Goal: Task Accomplishment & Management: Complete application form

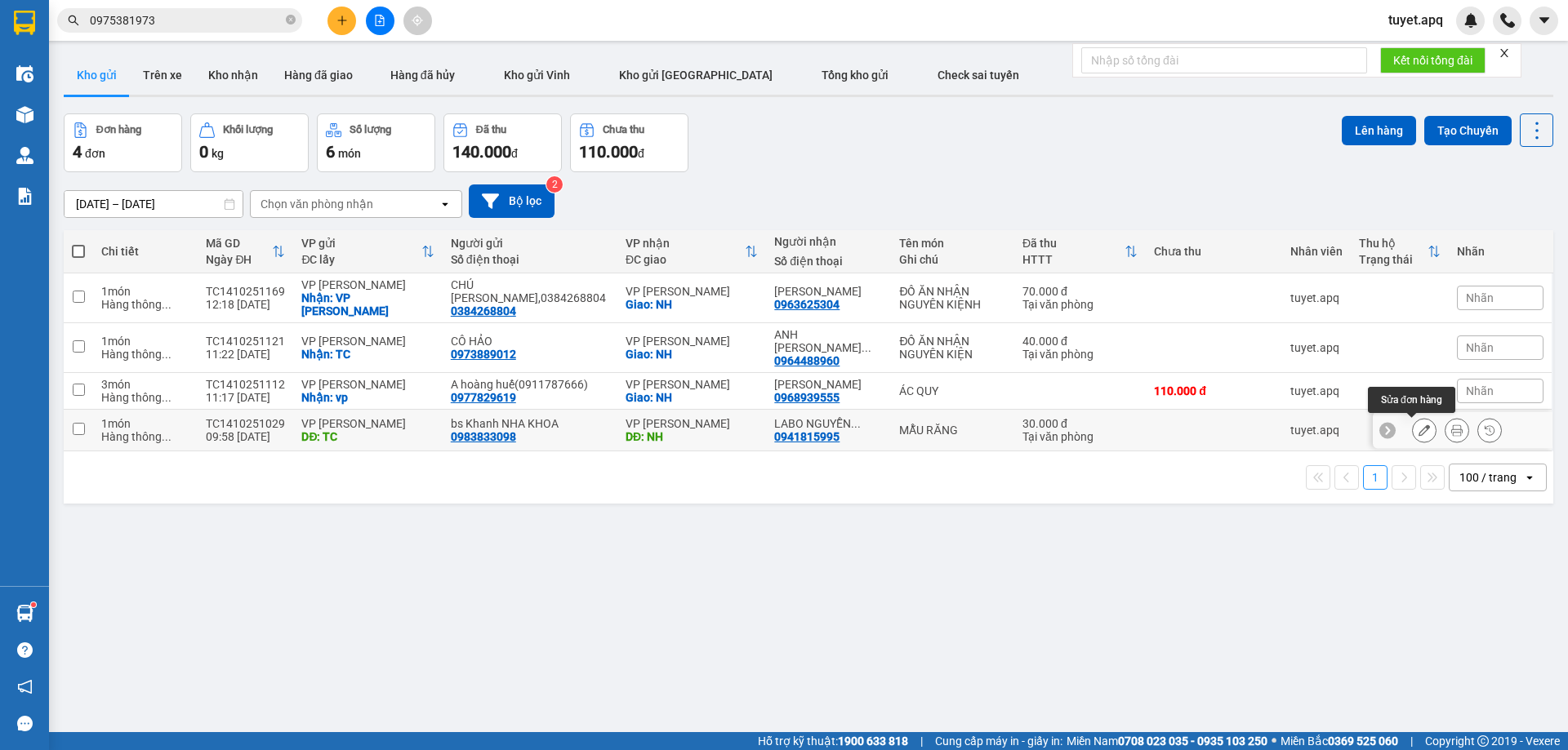
click at [1418, 429] on icon at bounding box center [1424, 430] width 12 height 12
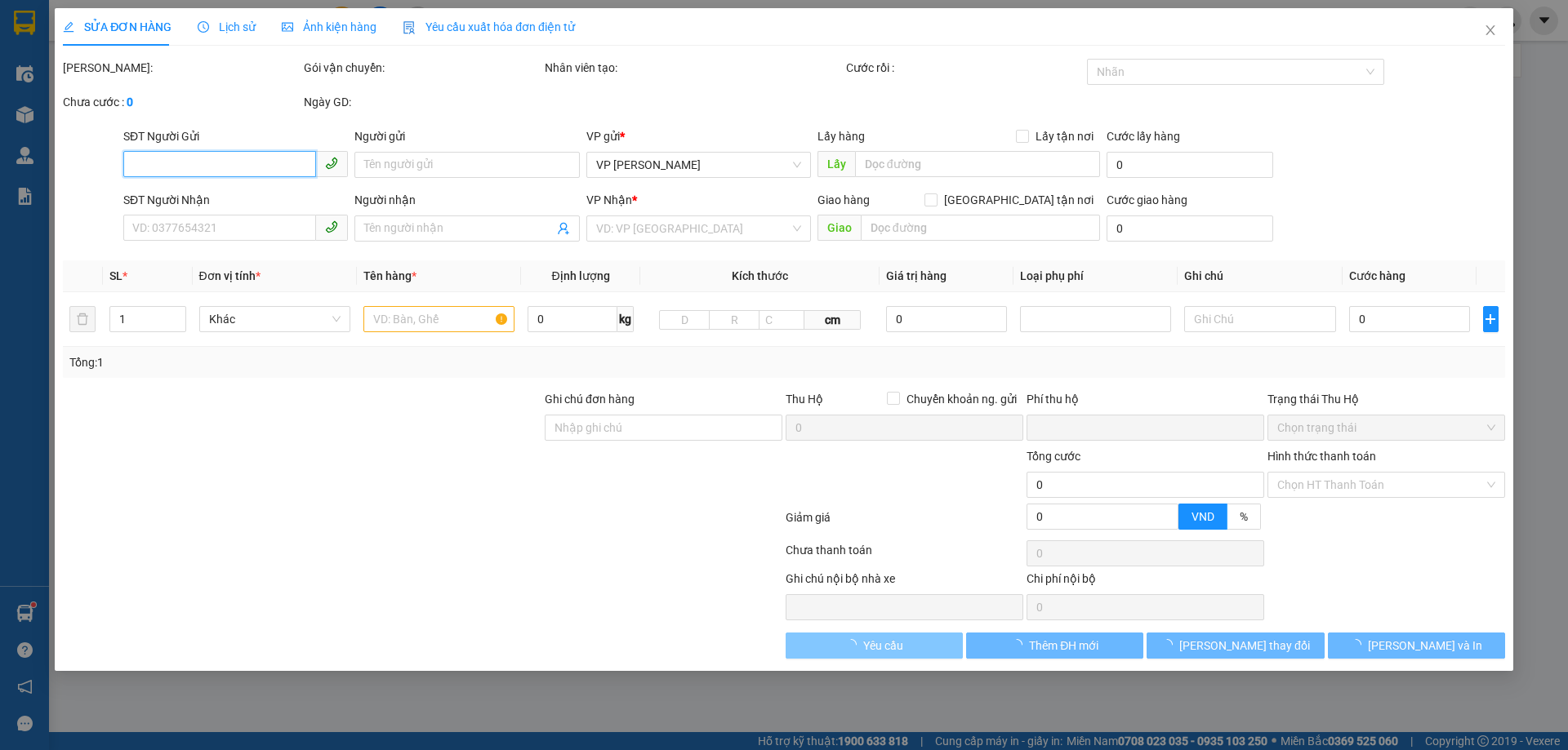
type input "0983833098"
type input "bs Khanh NHA KHOA"
type input "TC"
type input "0941815995"
type input "LABO NGUYỄN TUẤN"
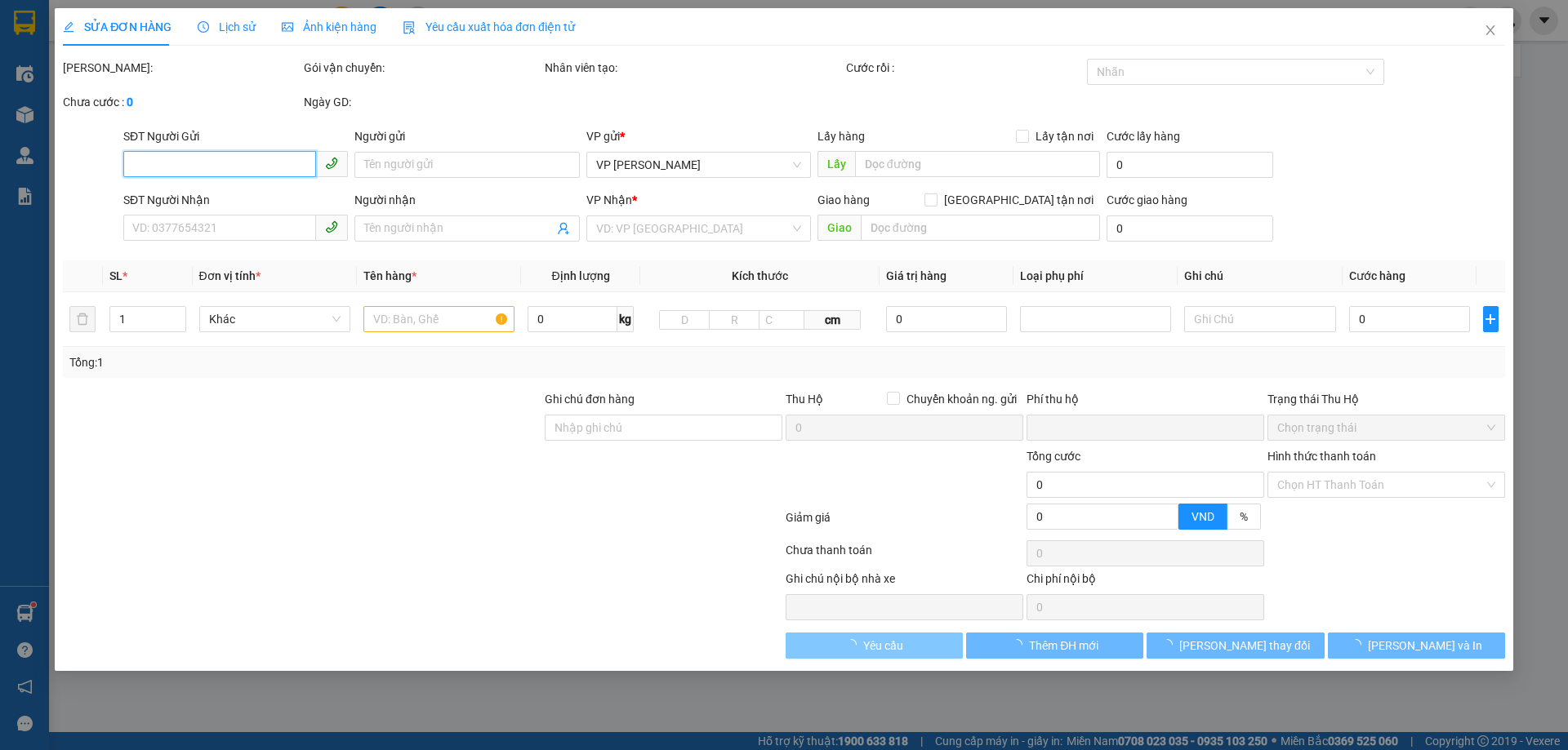
type input "NH"
type input "0"
type input "30.000"
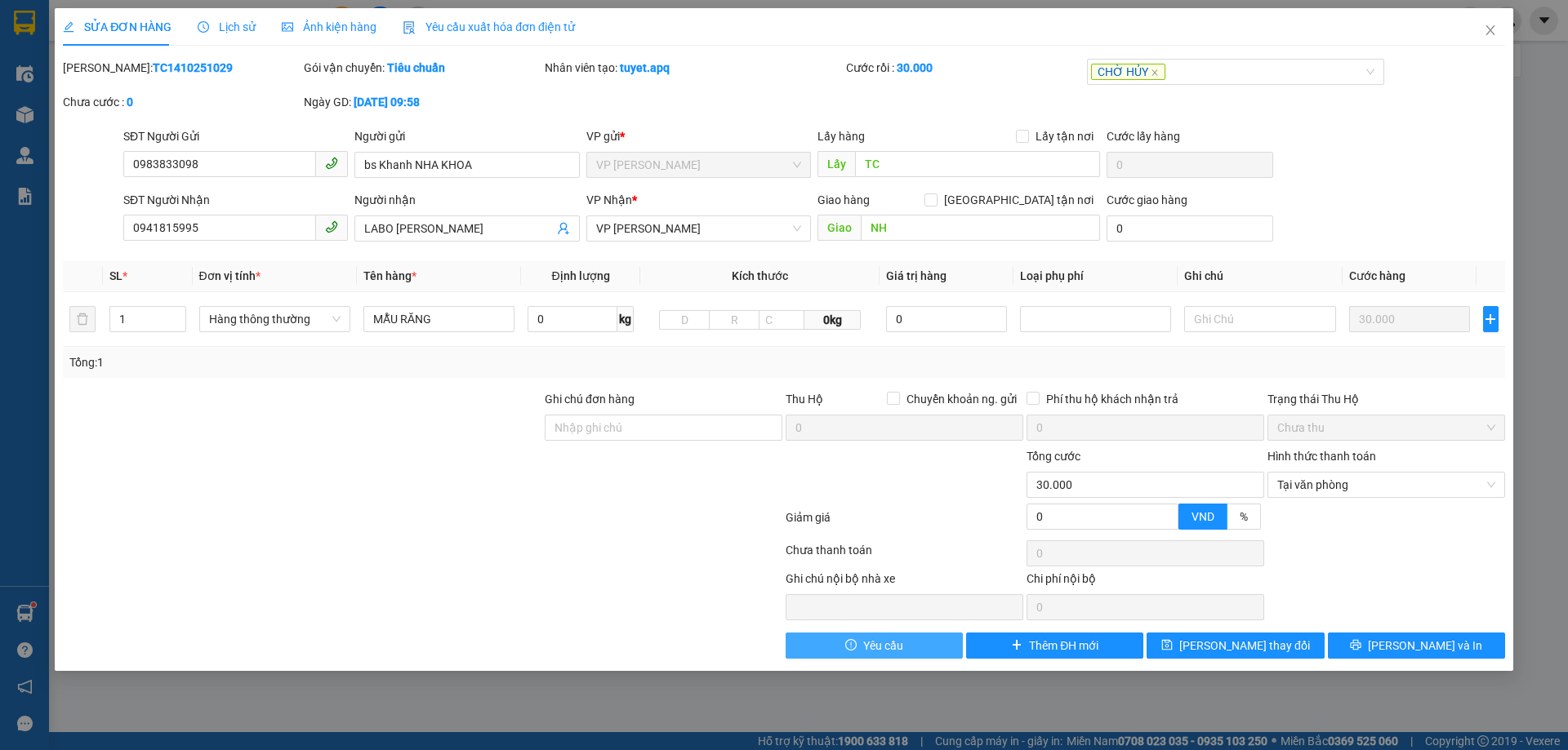
click at [893, 649] on span "Yêu cầu" at bounding box center [882, 645] width 40 height 18
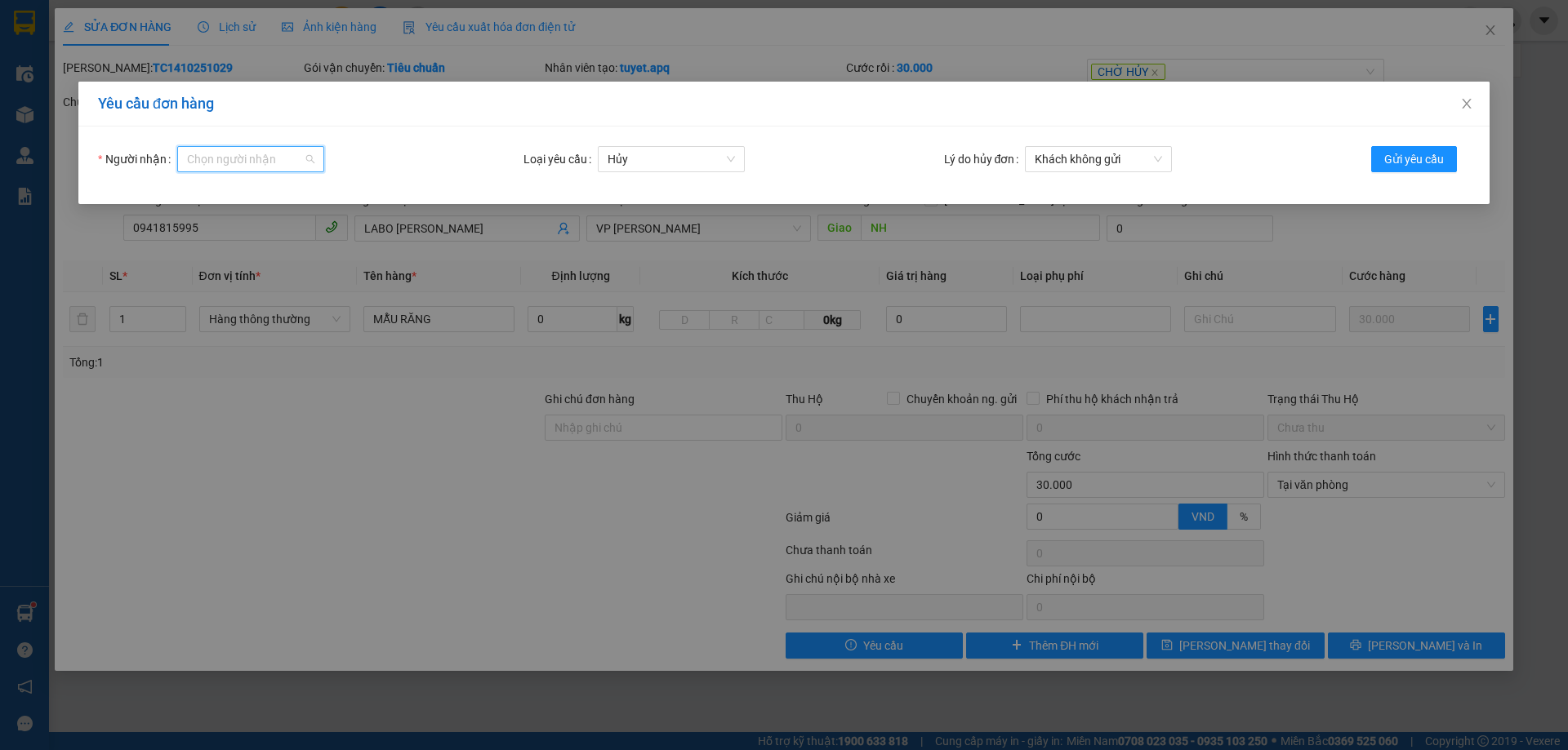
click at [269, 153] on input "Người nhận" at bounding box center [245, 158] width 116 height 24
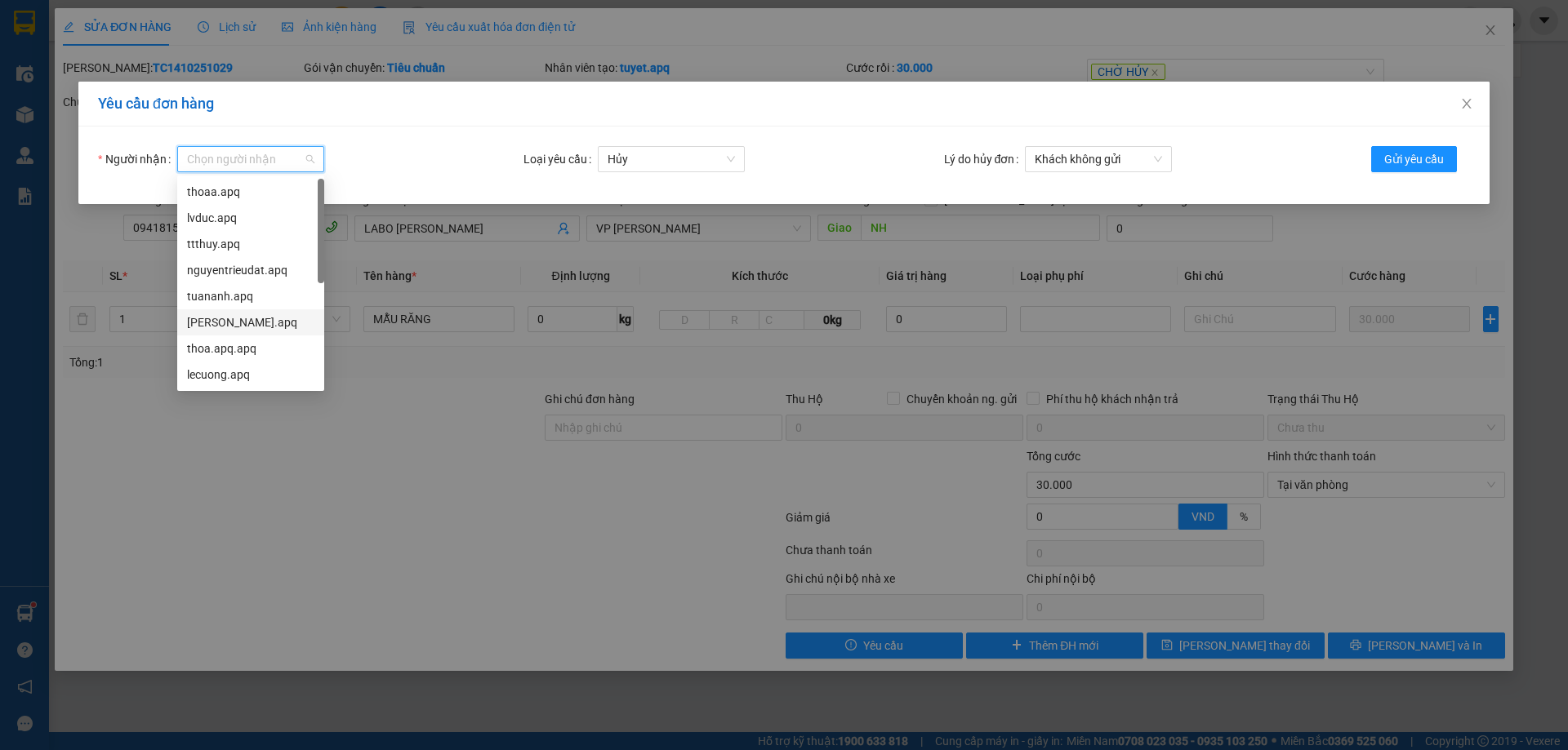
scroll to position [52, 0]
click at [241, 324] on div "lecuong.apq" at bounding box center [250, 323] width 127 height 18
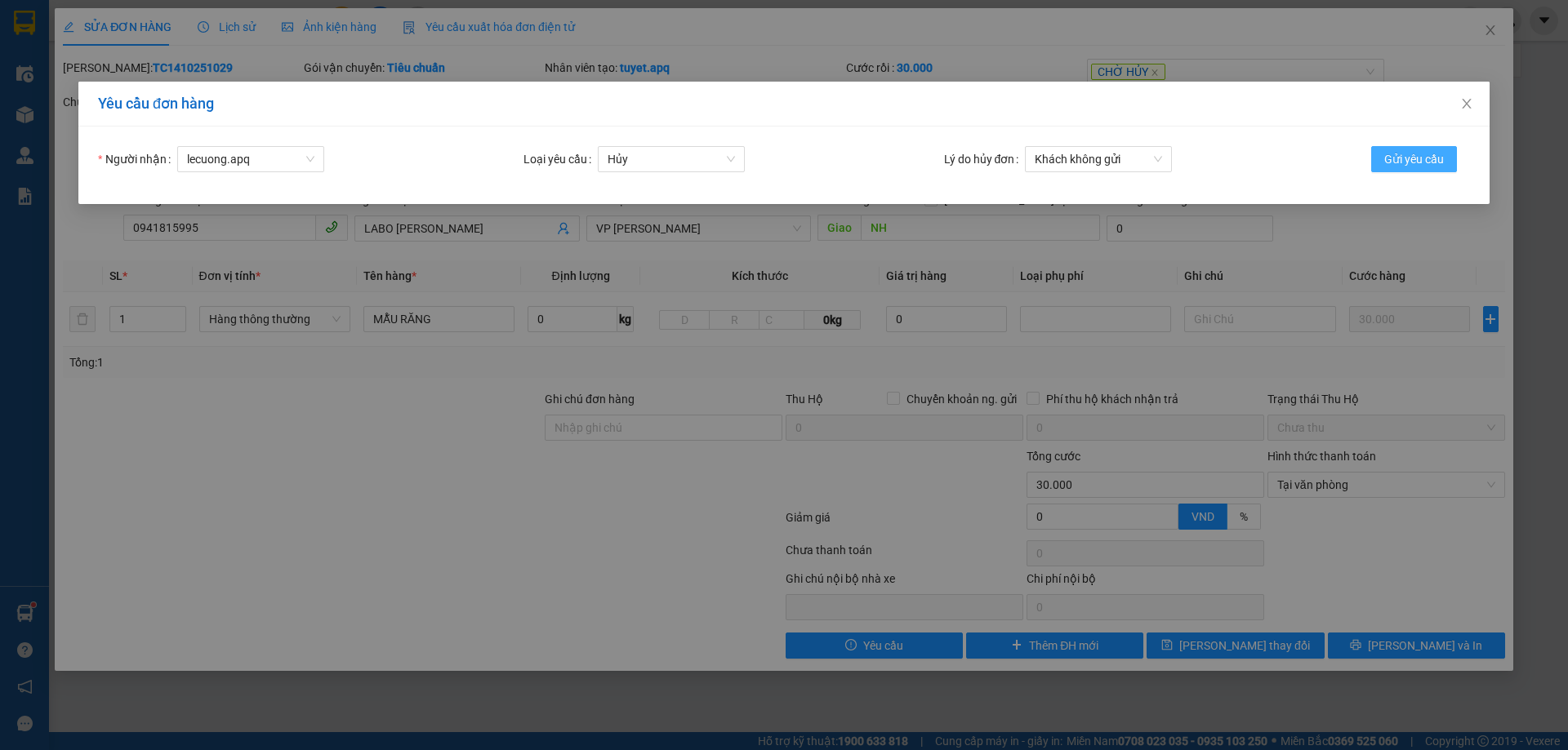
click at [1426, 154] on span "Gửi yêu cầu" at bounding box center [1413, 159] width 60 height 18
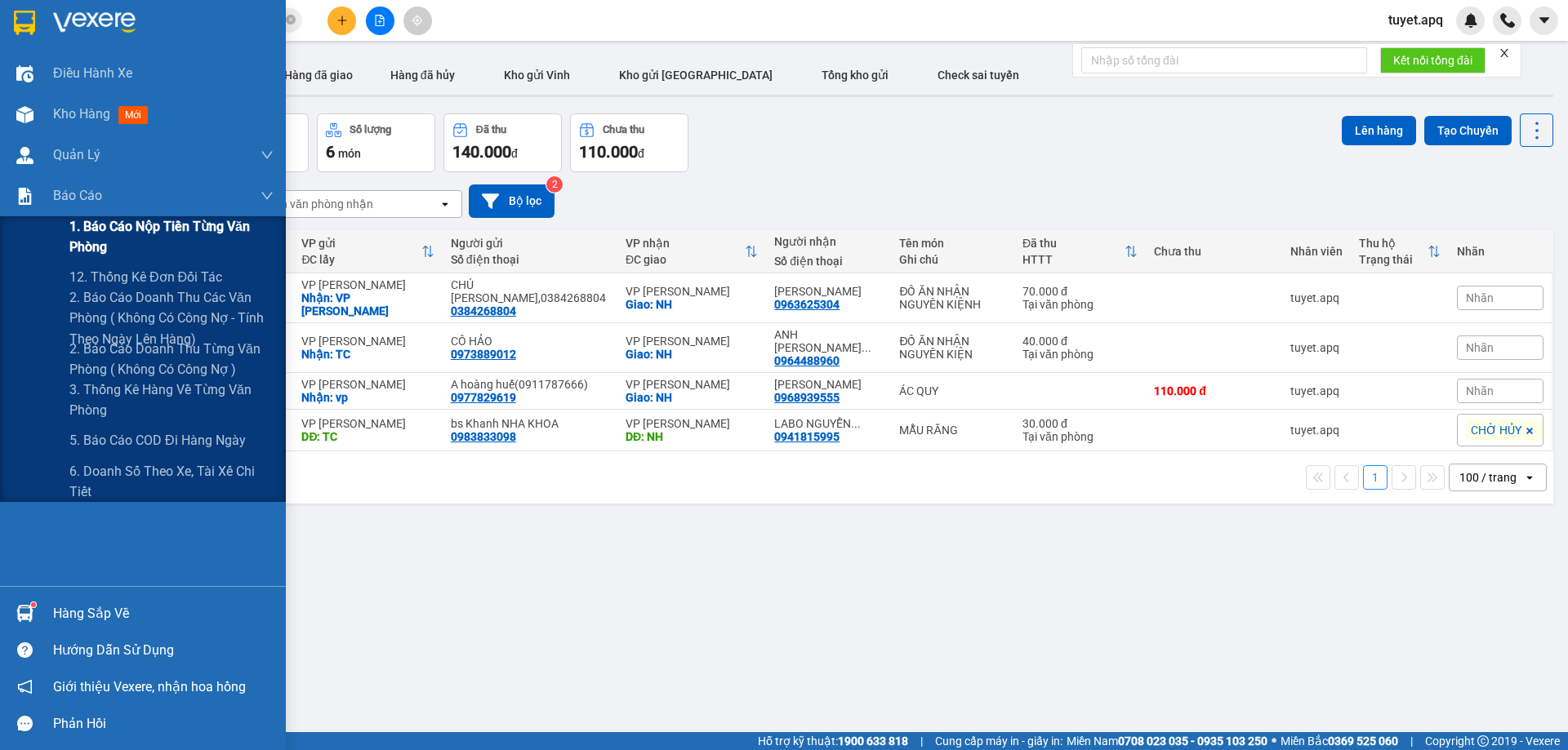
click at [122, 225] on span "1. Báo cáo nộp tiền từng văn phòng" at bounding box center [171, 237] width 204 height 41
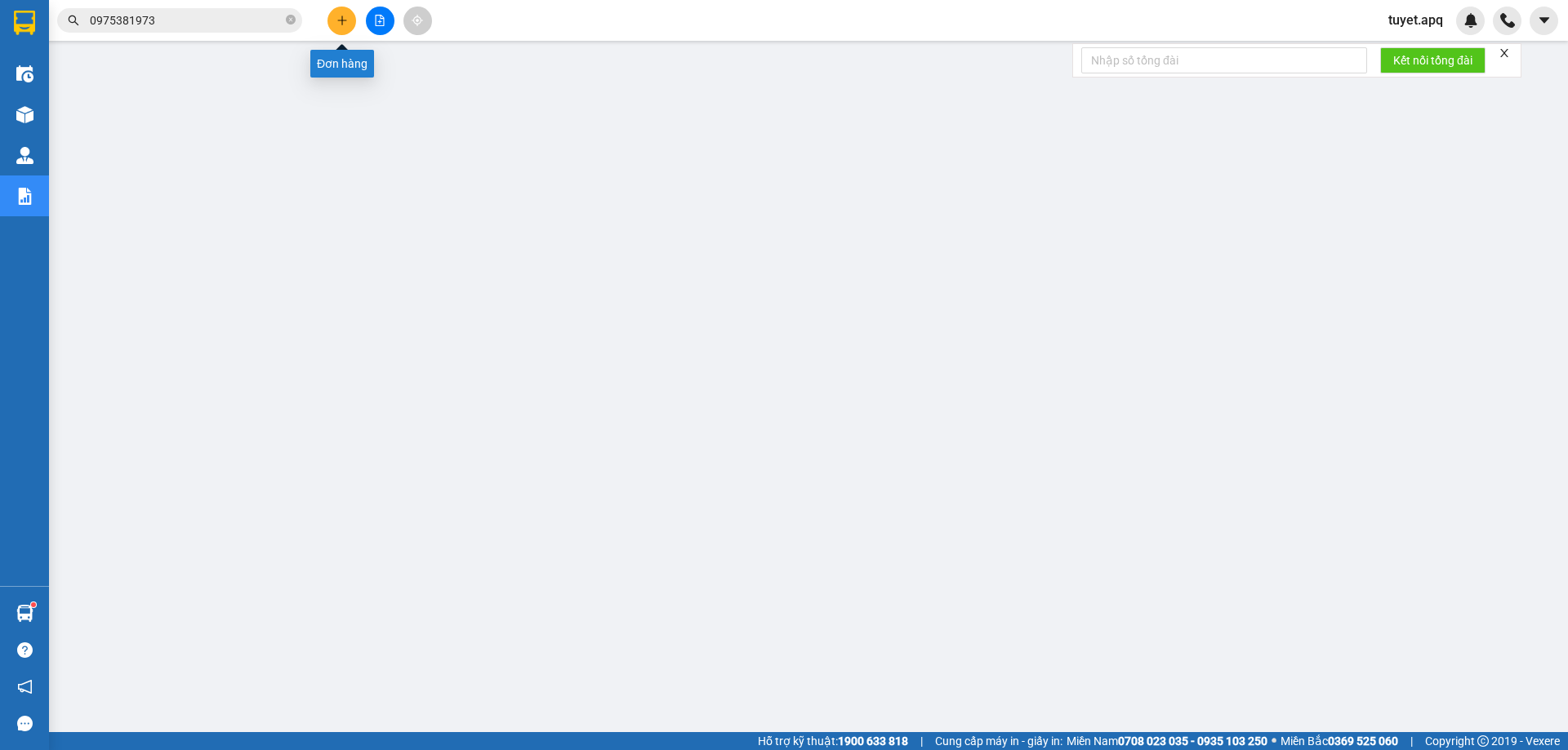
click at [348, 13] on button at bounding box center [341, 21] width 28 height 28
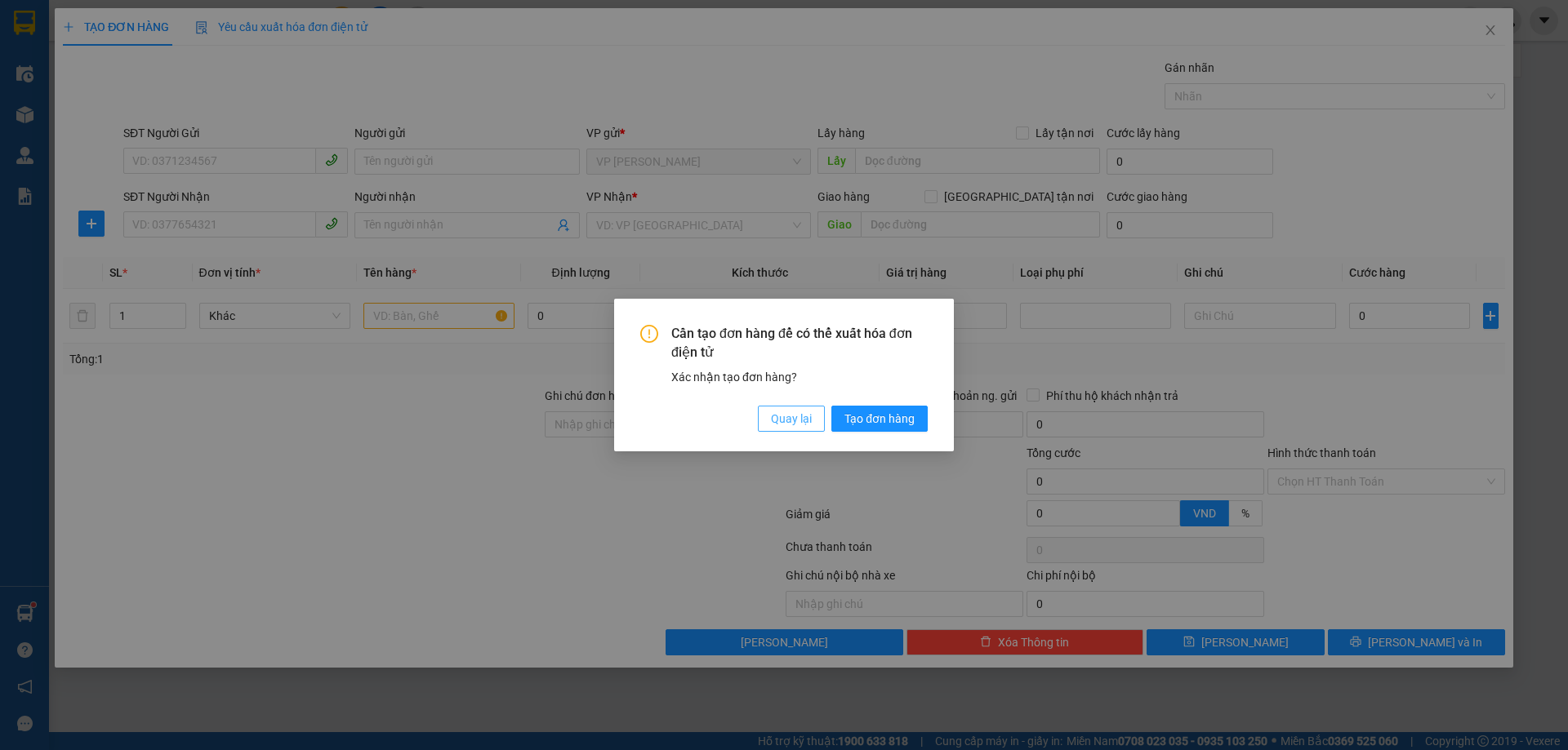
click at [784, 417] on span "Quay lại" at bounding box center [791, 419] width 41 height 18
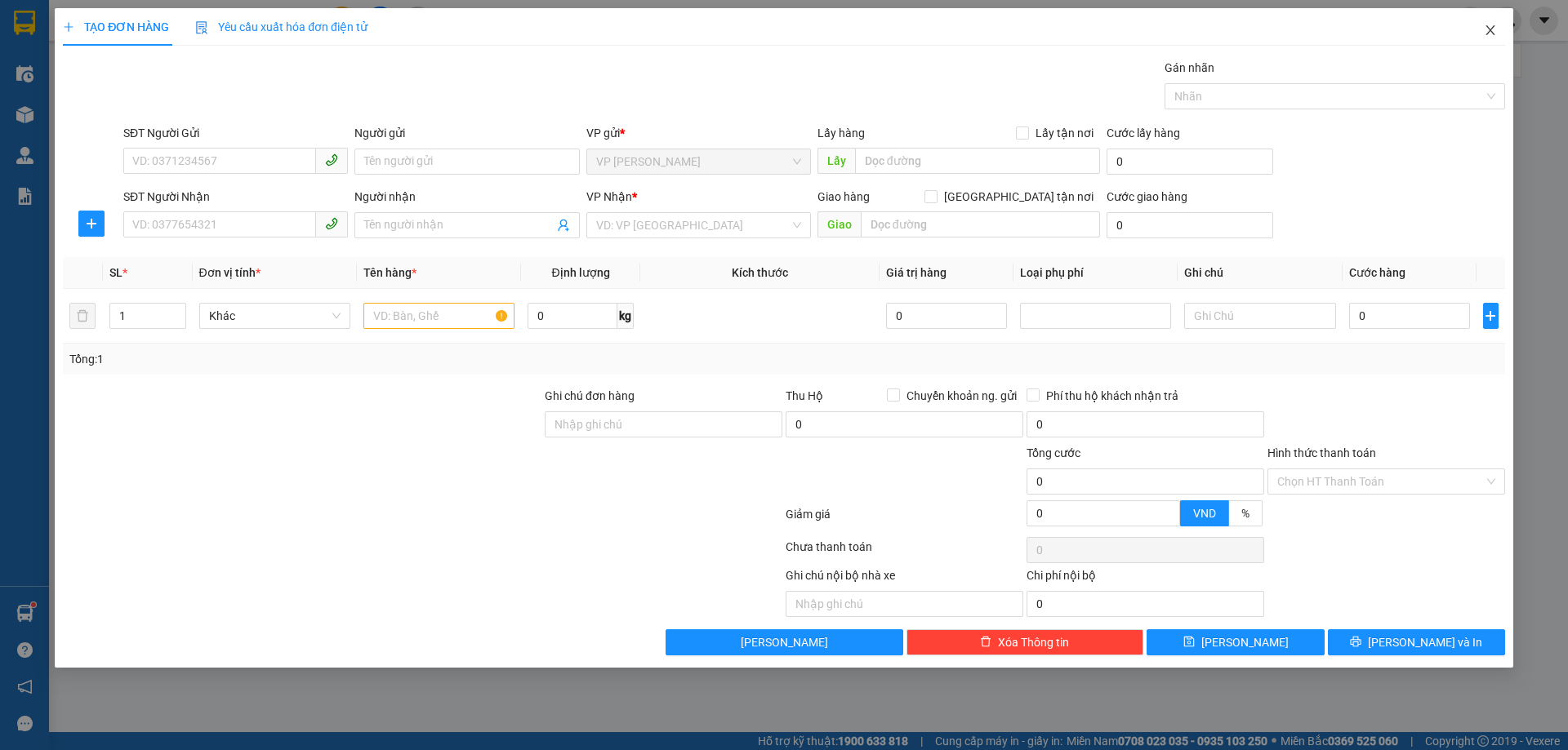
click at [1495, 26] on icon "close" at bounding box center [1490, 29] width 13 height 13
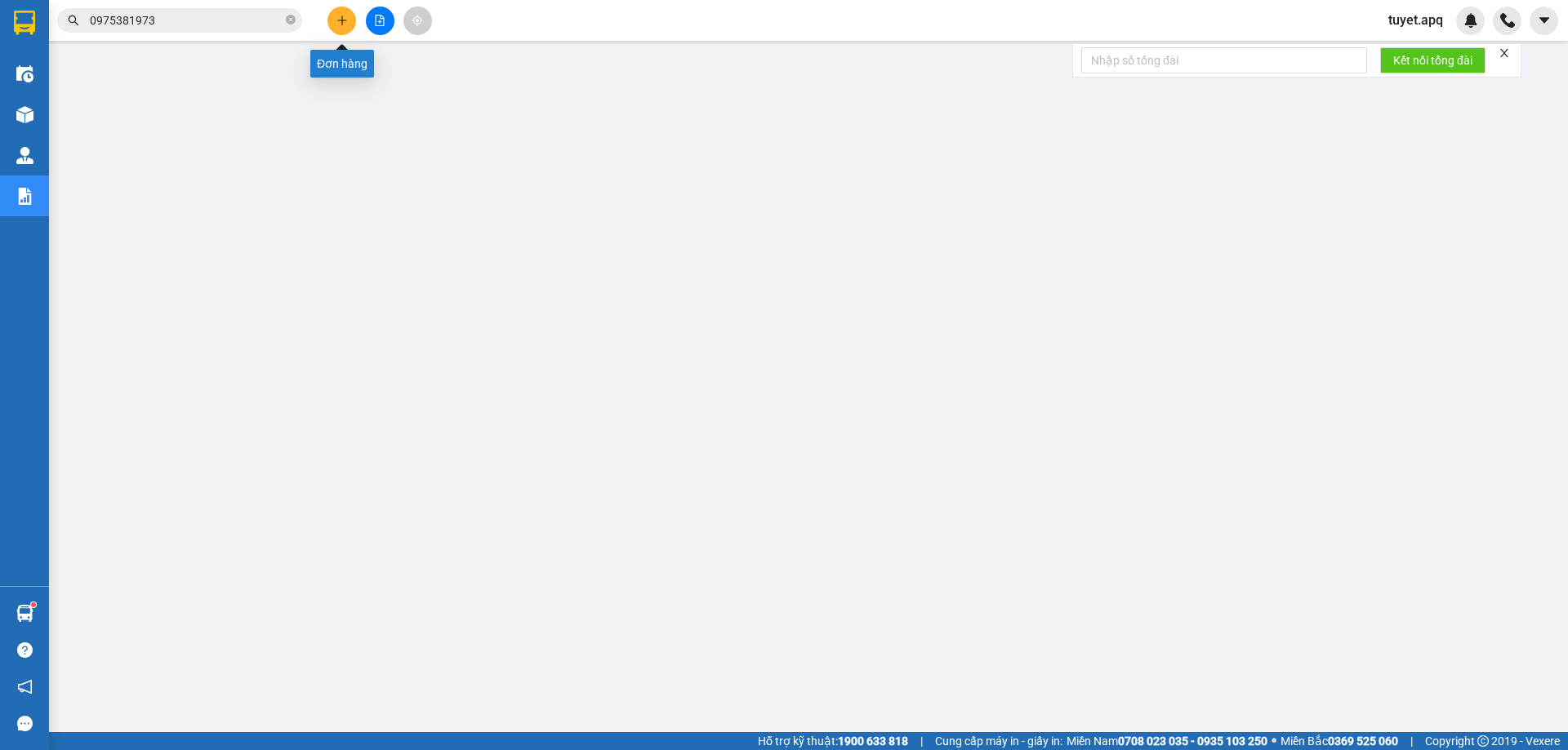
click at [334, 15] on button at bounding box center [341, 21] width 28 height 28
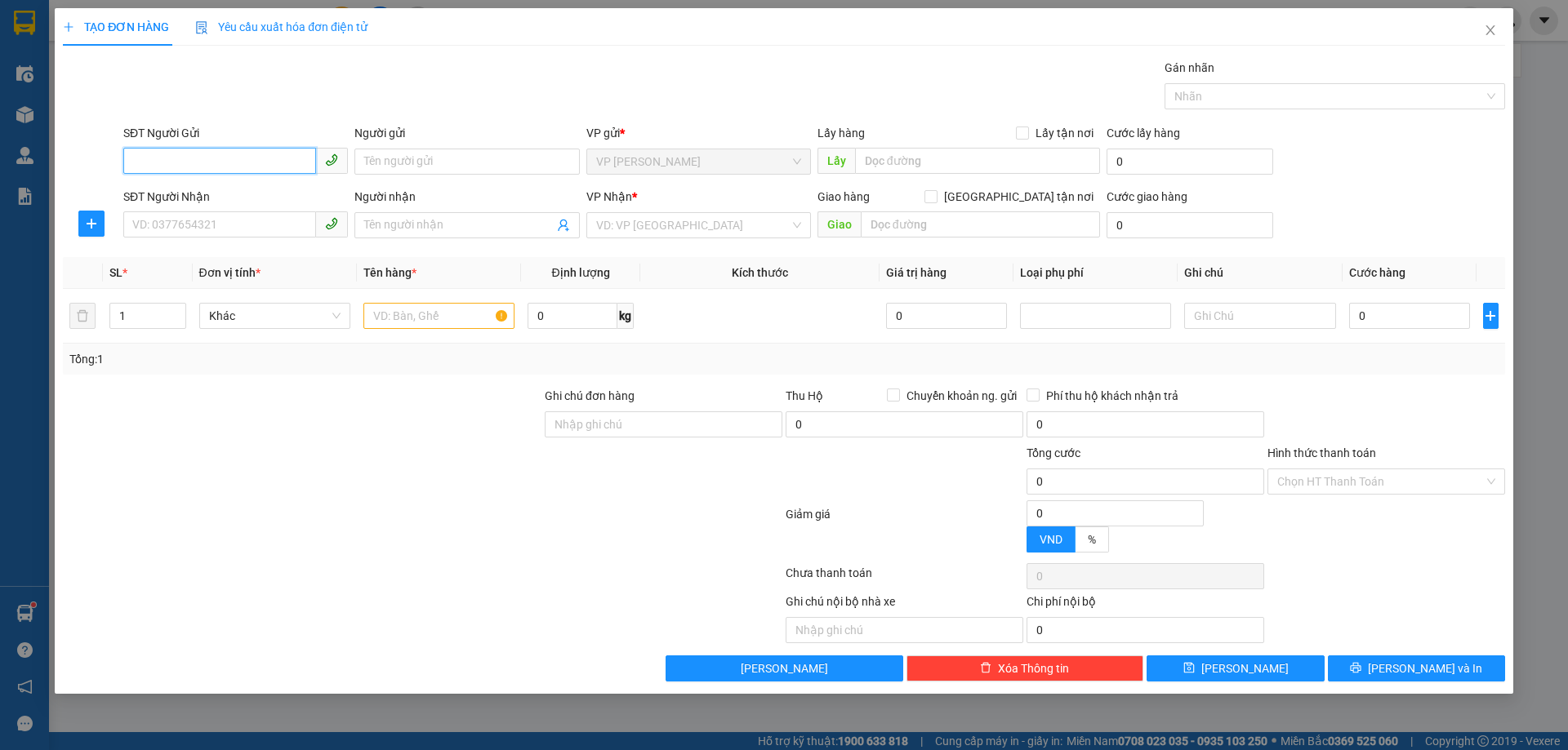
click at [195, 161] on input "SĐT Người Gửi" at bounding box center [219, 160] width 193 height 26
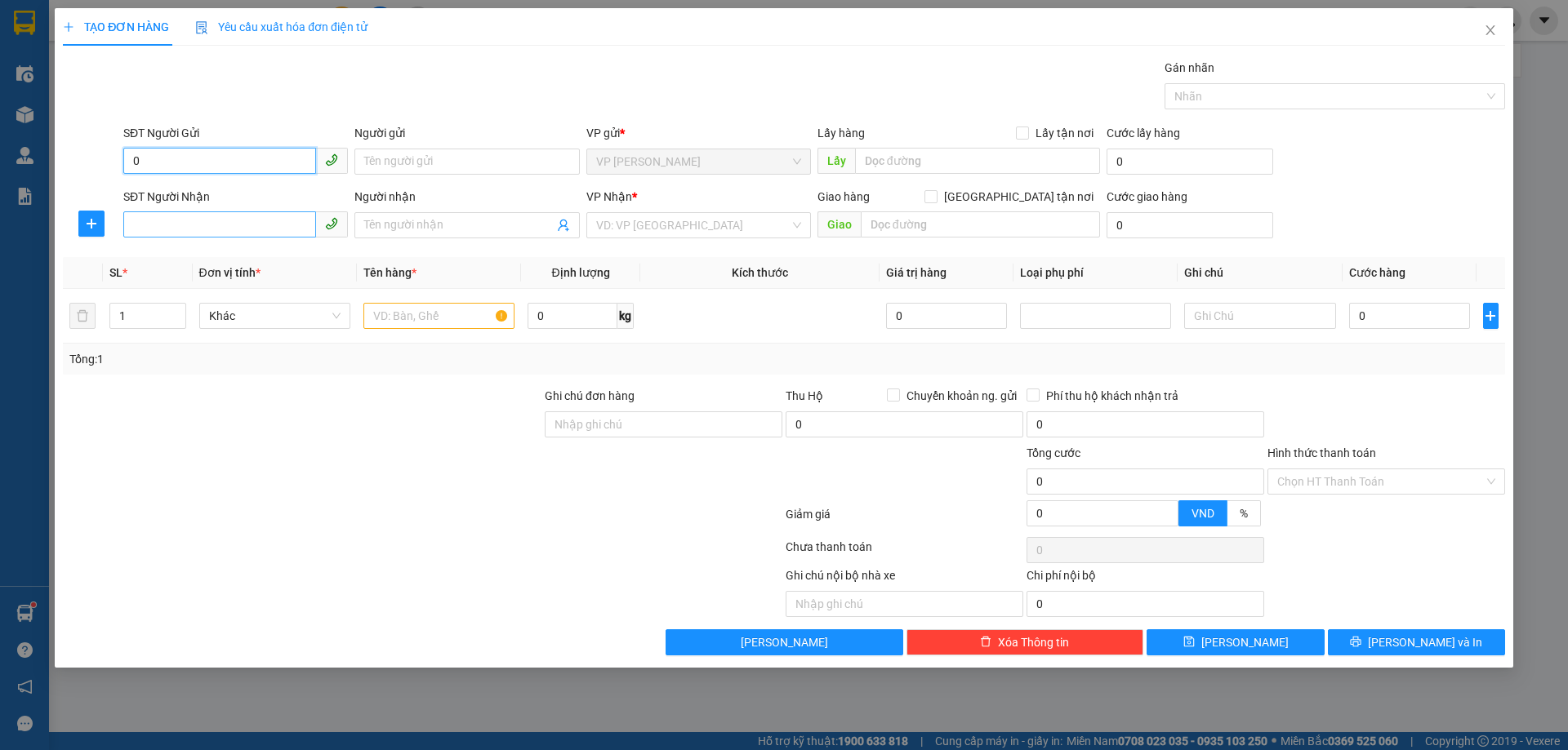
type input "0"
click at [161, 223] on input "SĐT Người Nhận" at bounding box center [219, 224] width 193 height 26
type input "0382360822"
click at [154, 253] on div "0382360822 - a bảo" at bounding box center [235, 258] width 204 height 18
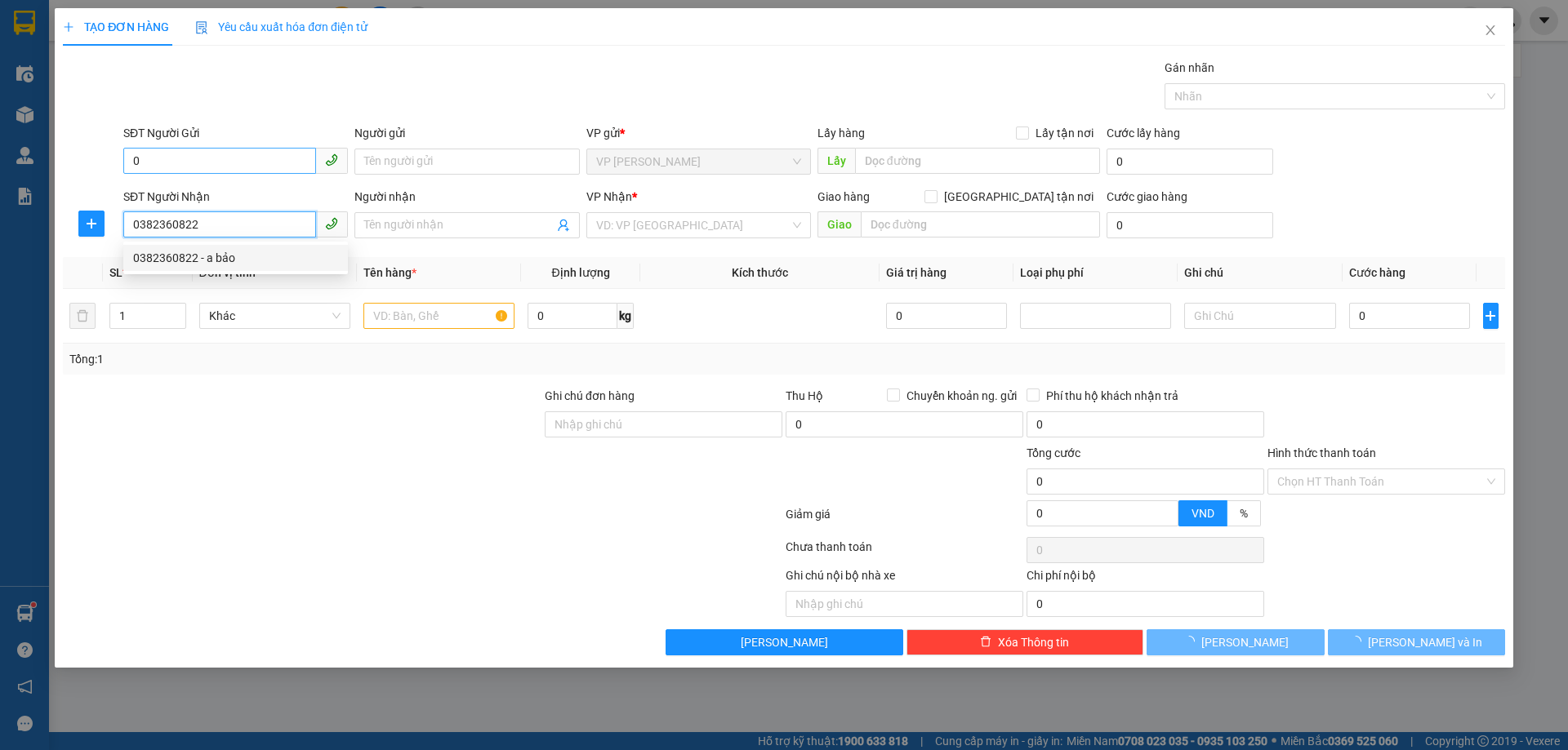
type input "a bảo"
checkbox input "true"
type input "NH"
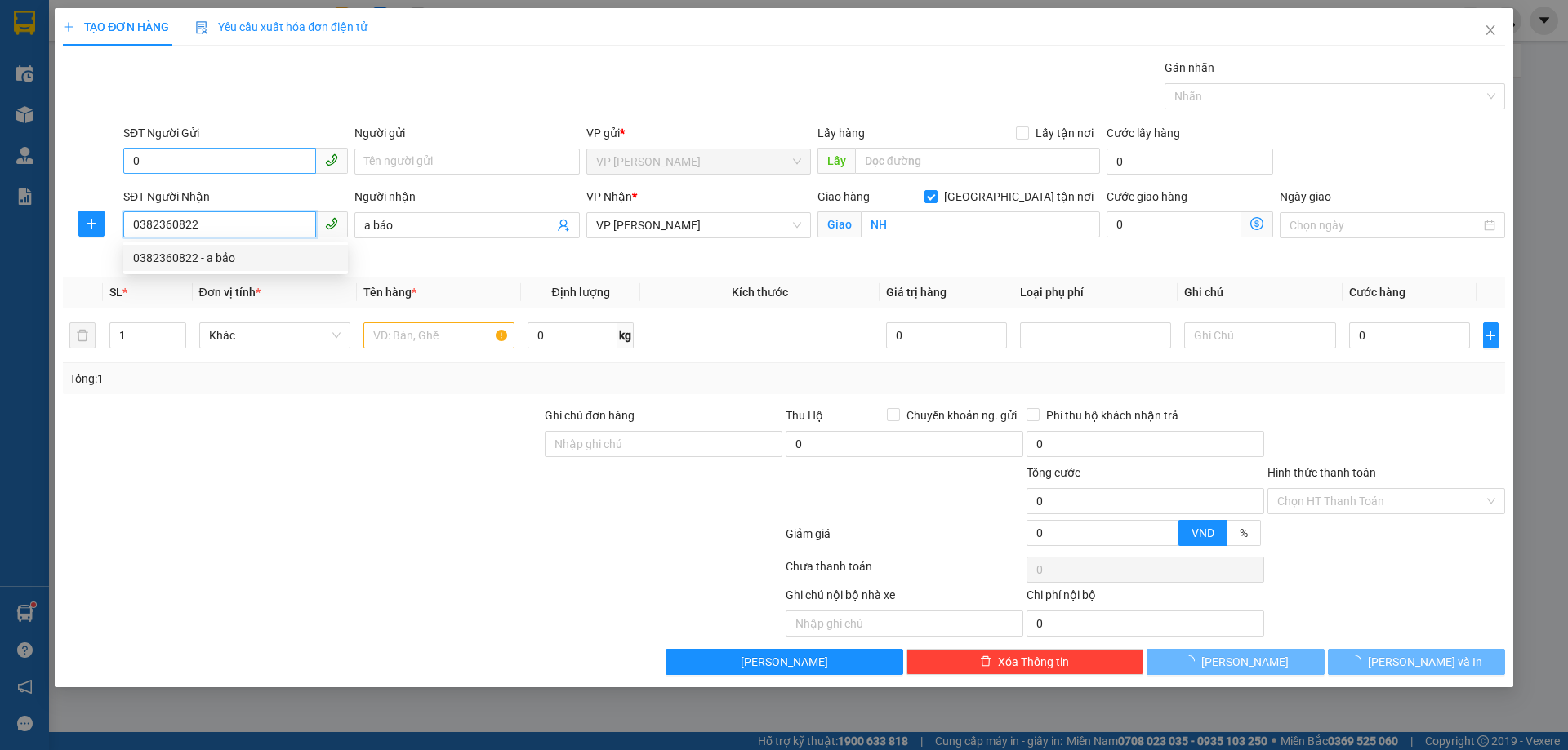
type input "0382360822"
click at [171, 156] on input "0" at bounding box center [219, 160] width 193 height 26
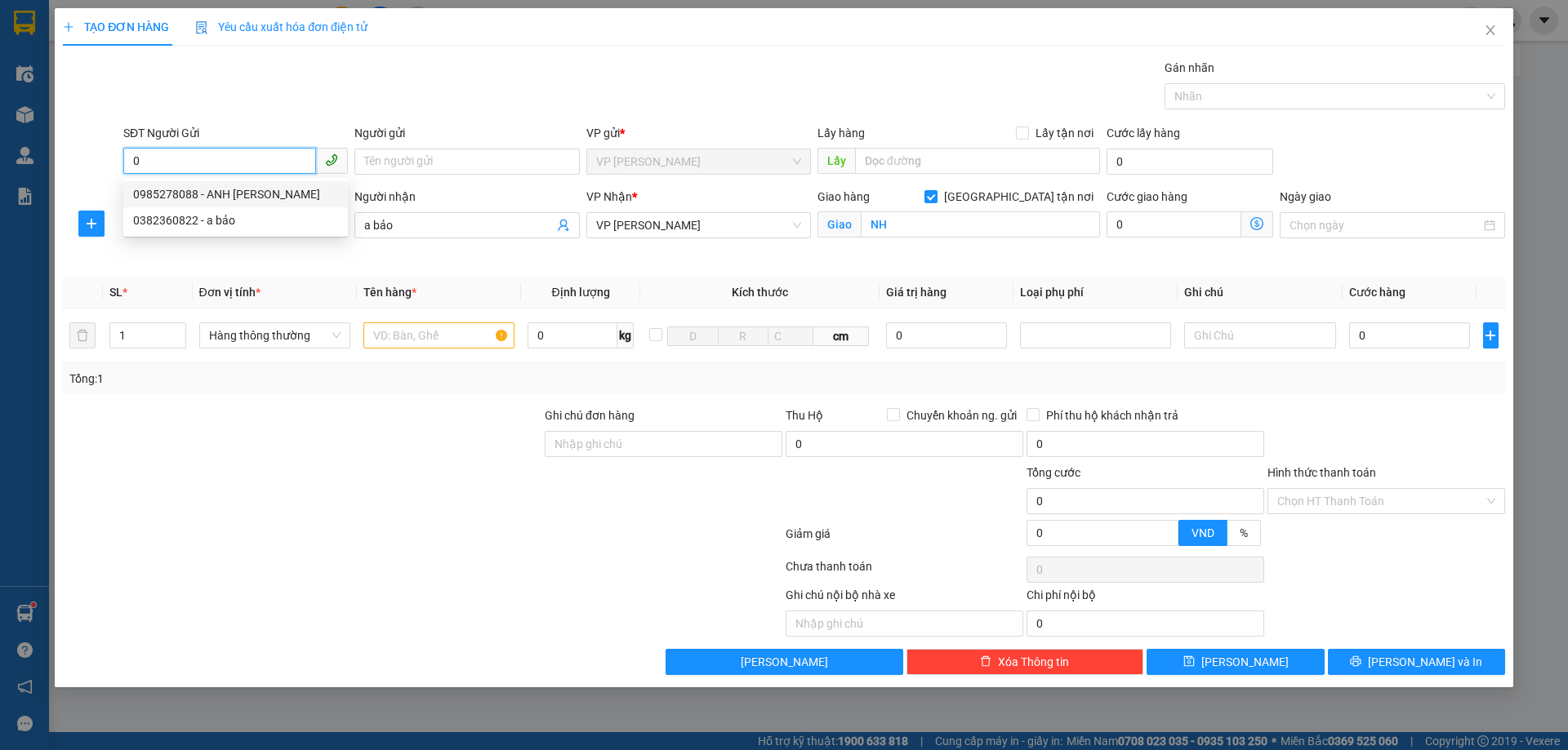
click at [208, 194] on div "0985278088 - ANH LÊ XUÂN HOÀ" at bounding box center [235, 194] width 204 height 18
type input "0985278088"
type input "ANH LÊ XUÂN HOÀ"
checkbox input "true"
type input "TC"
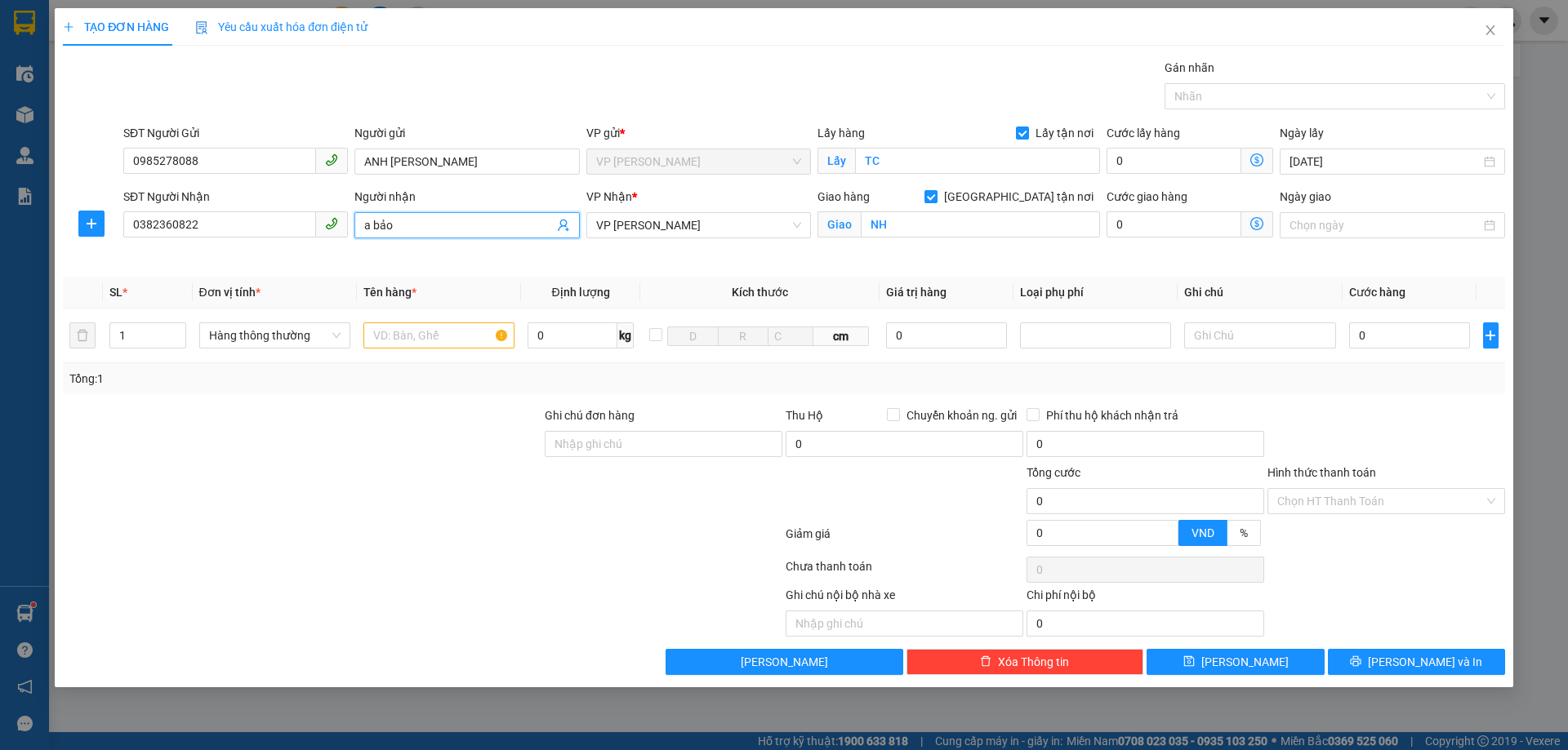
drag, startPoint x: 426, startPoint y: 228, endPoint x: 183, endPoint y: 278, distance: 248.1
click at [183, 278] on div "Transit Pickup Surcharge Ids Transit Deliver Surcharge Ids Transit Deliver Surc…" at bounding box center [784, 367] width 1442 height 616
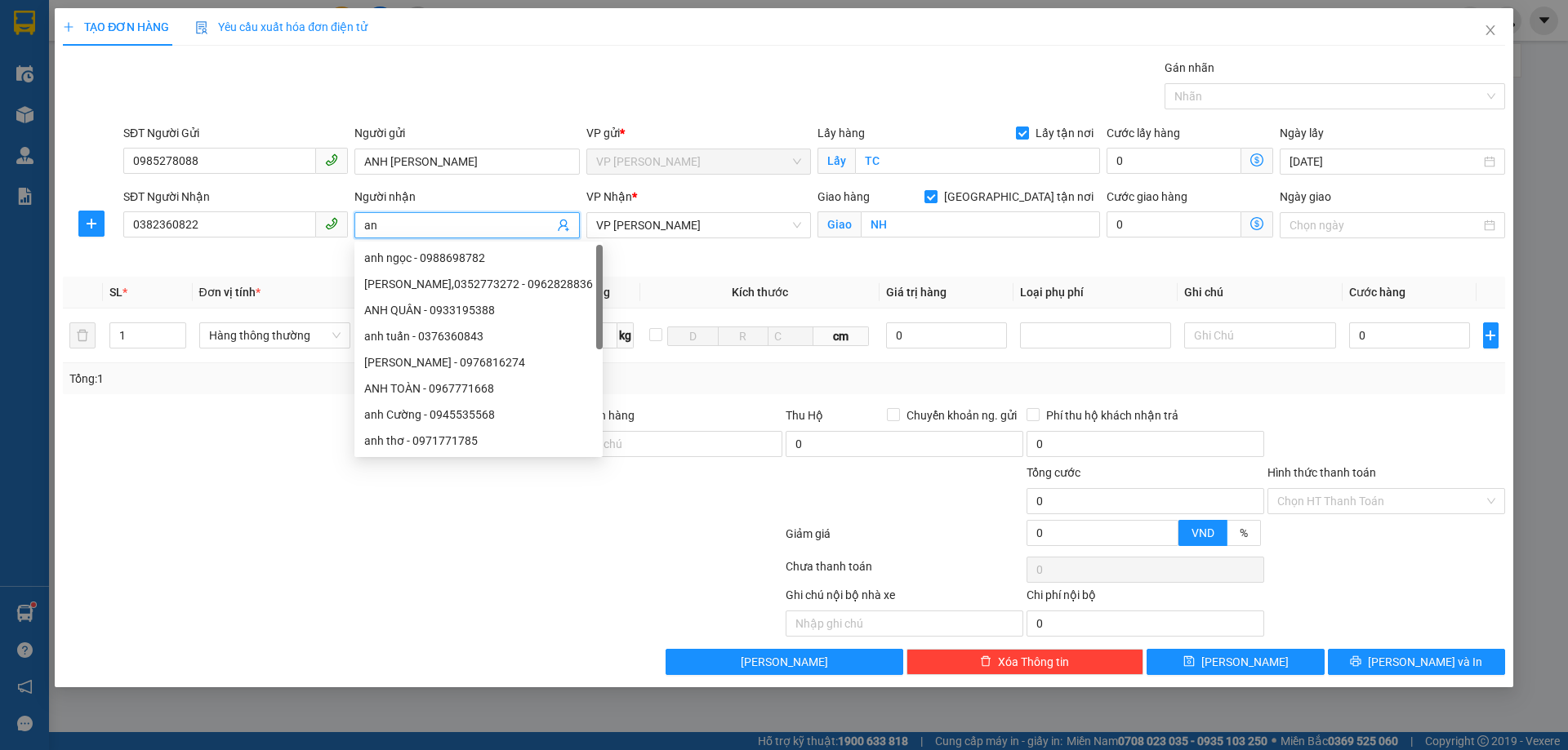
type input "a"
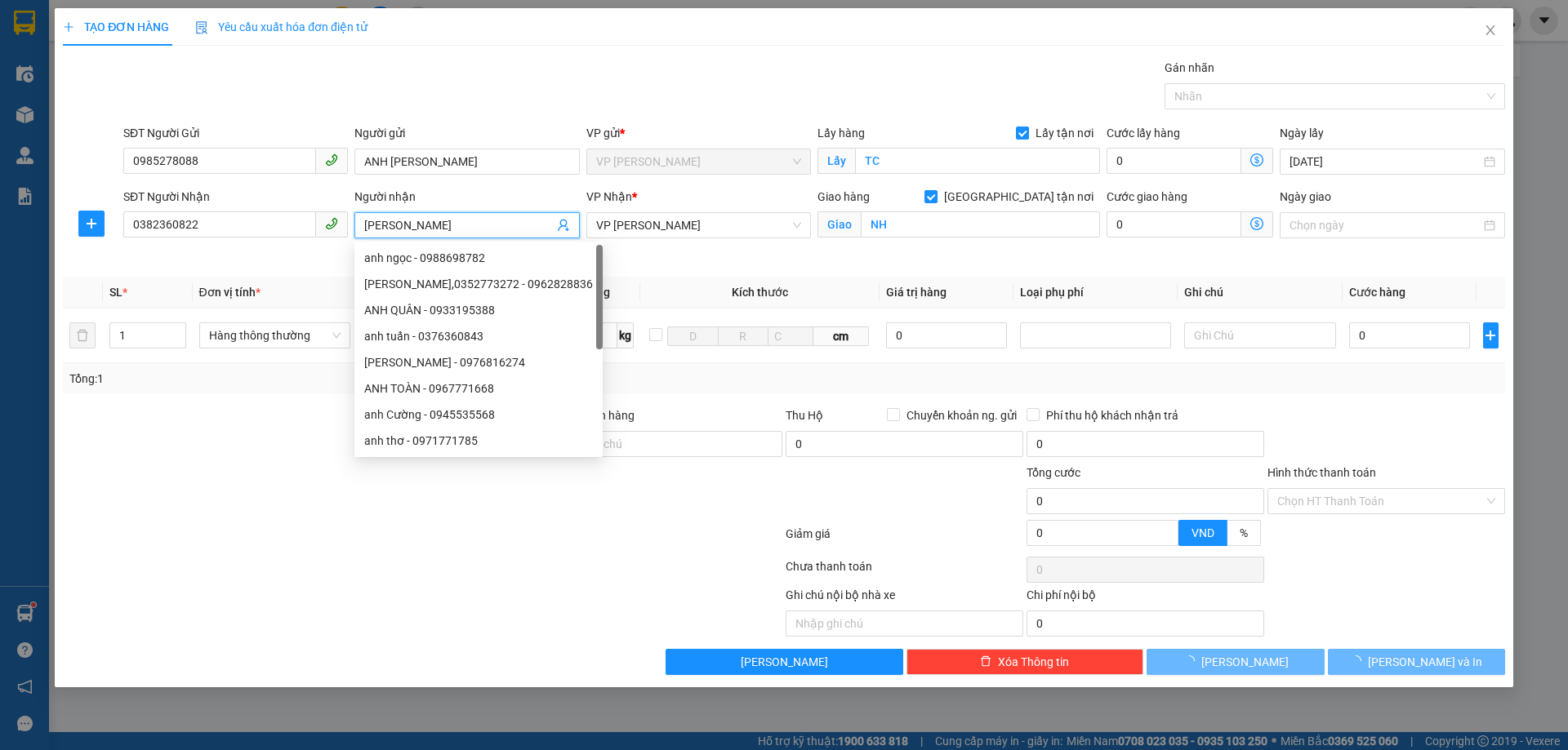
type input "ANH BẢO"
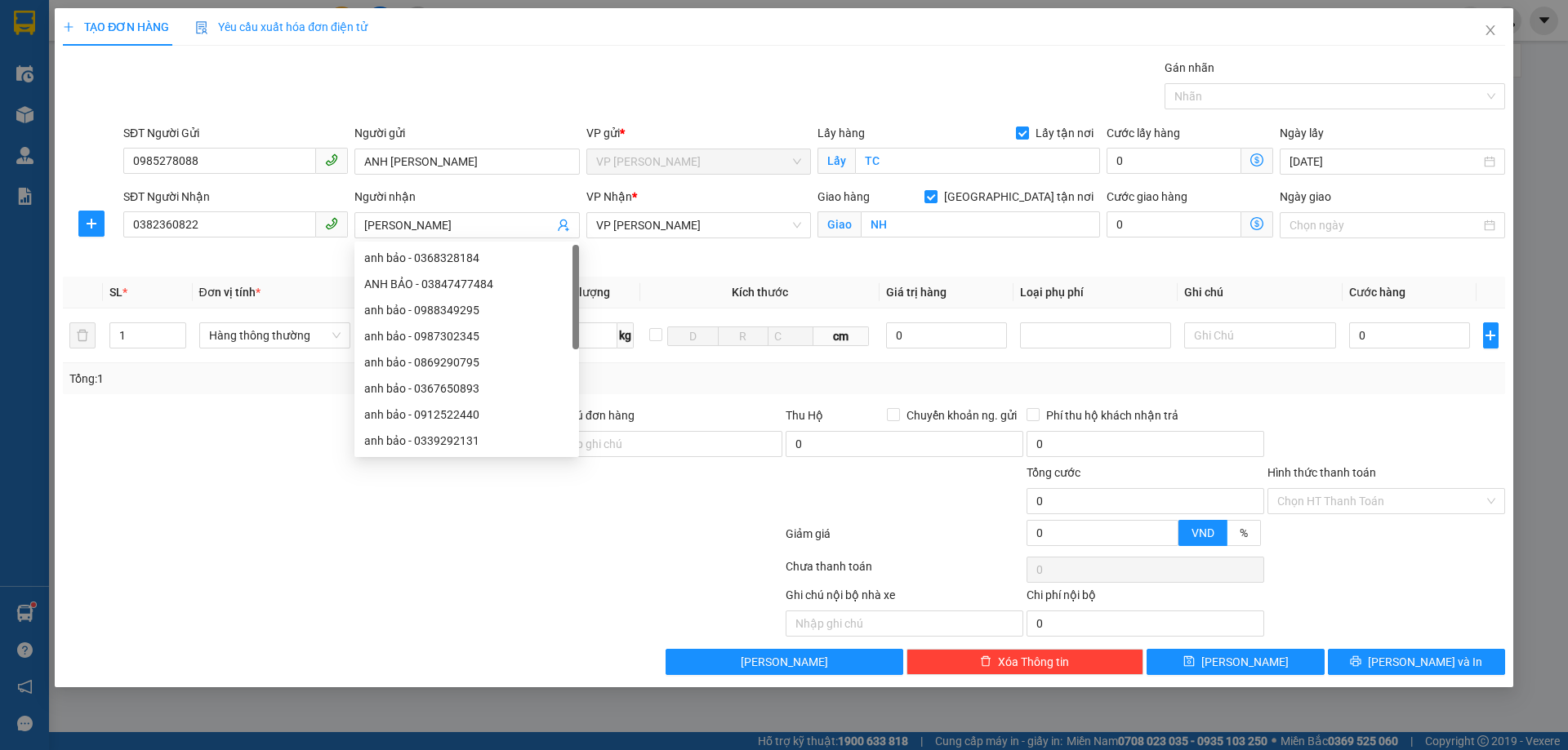
click at [167, 578] on div at bounding box center [423, 569] width 723 height 32
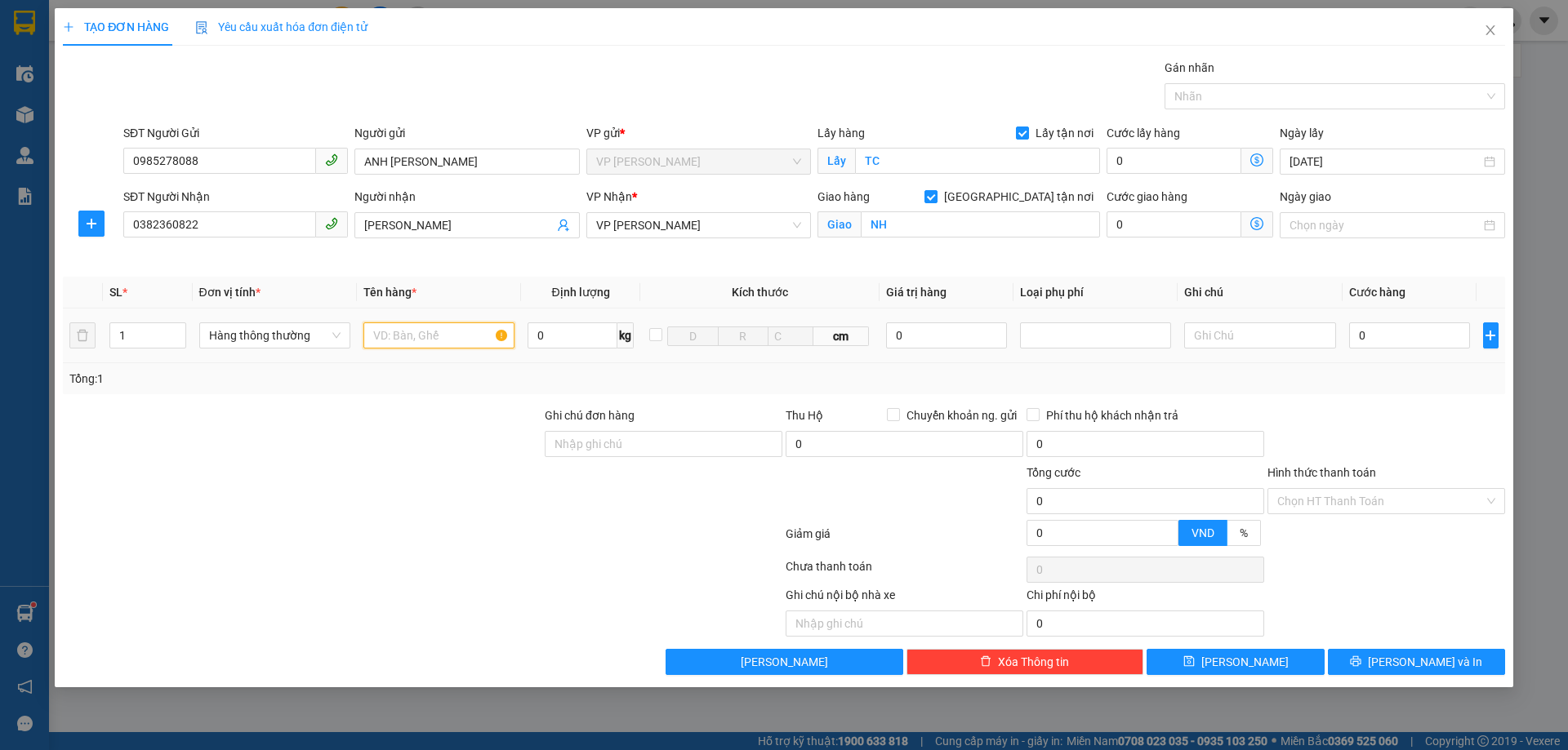
click at [438, 329] on input "text" at bounding box center [438, 335] width 151 height 26
type input "D"
type input "ĐỒ ĂN NHẬN NGUYÊN KIỆN"
click at [1402, 329] on input "0" at bounding box center [1410, 335] width 121 height 26
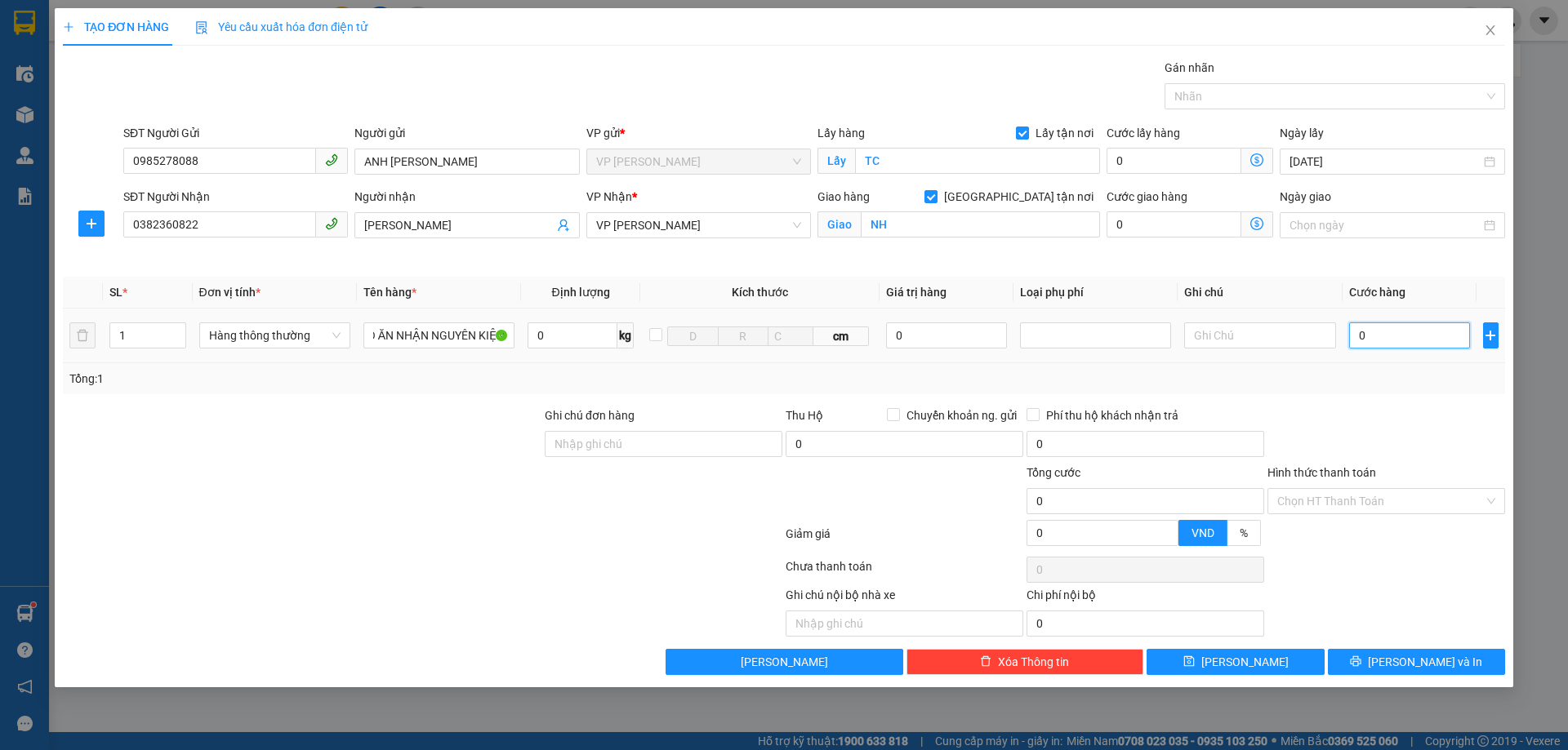
scroll to position [0, 0]
type input "4"
type input "40"
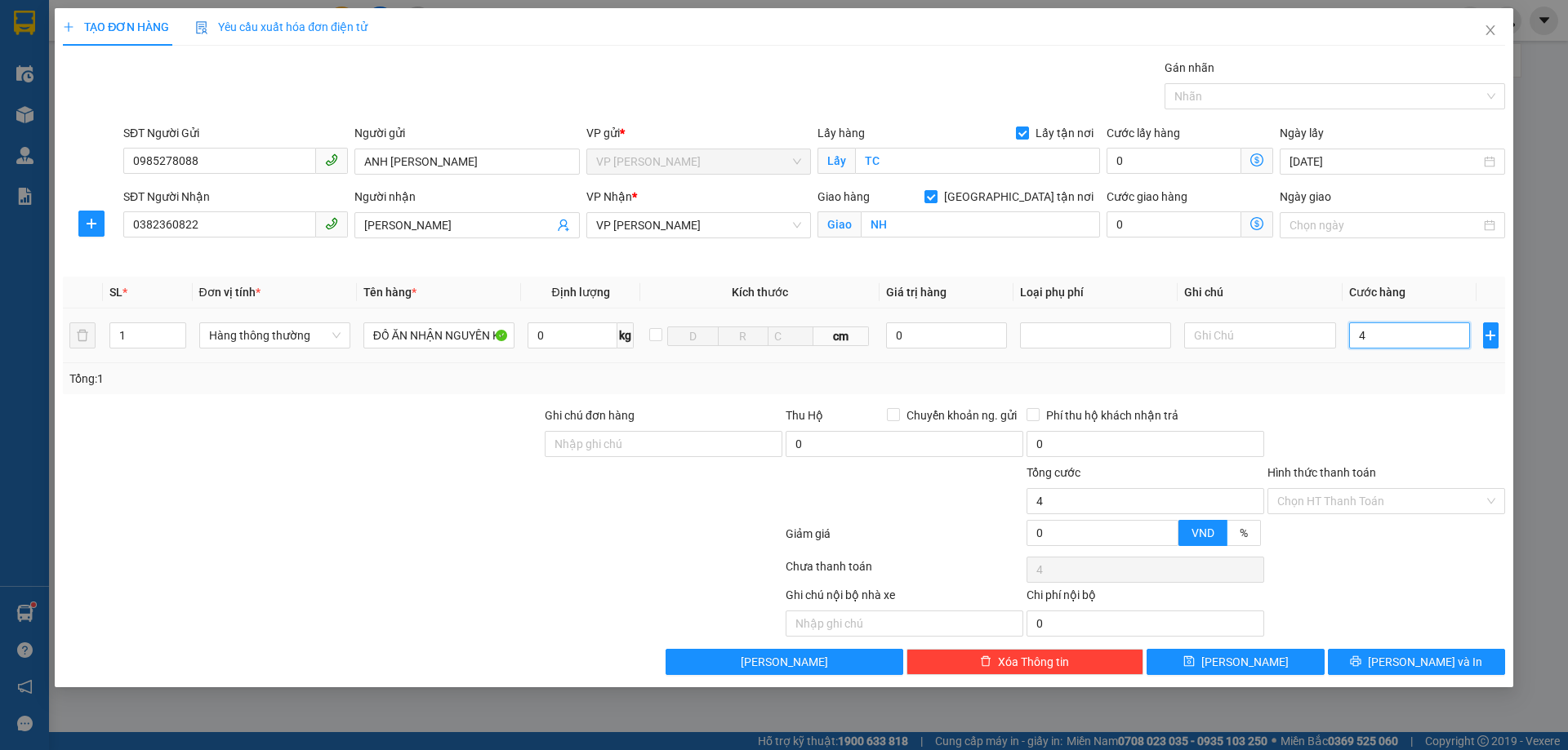
type input "40"
type input "400"
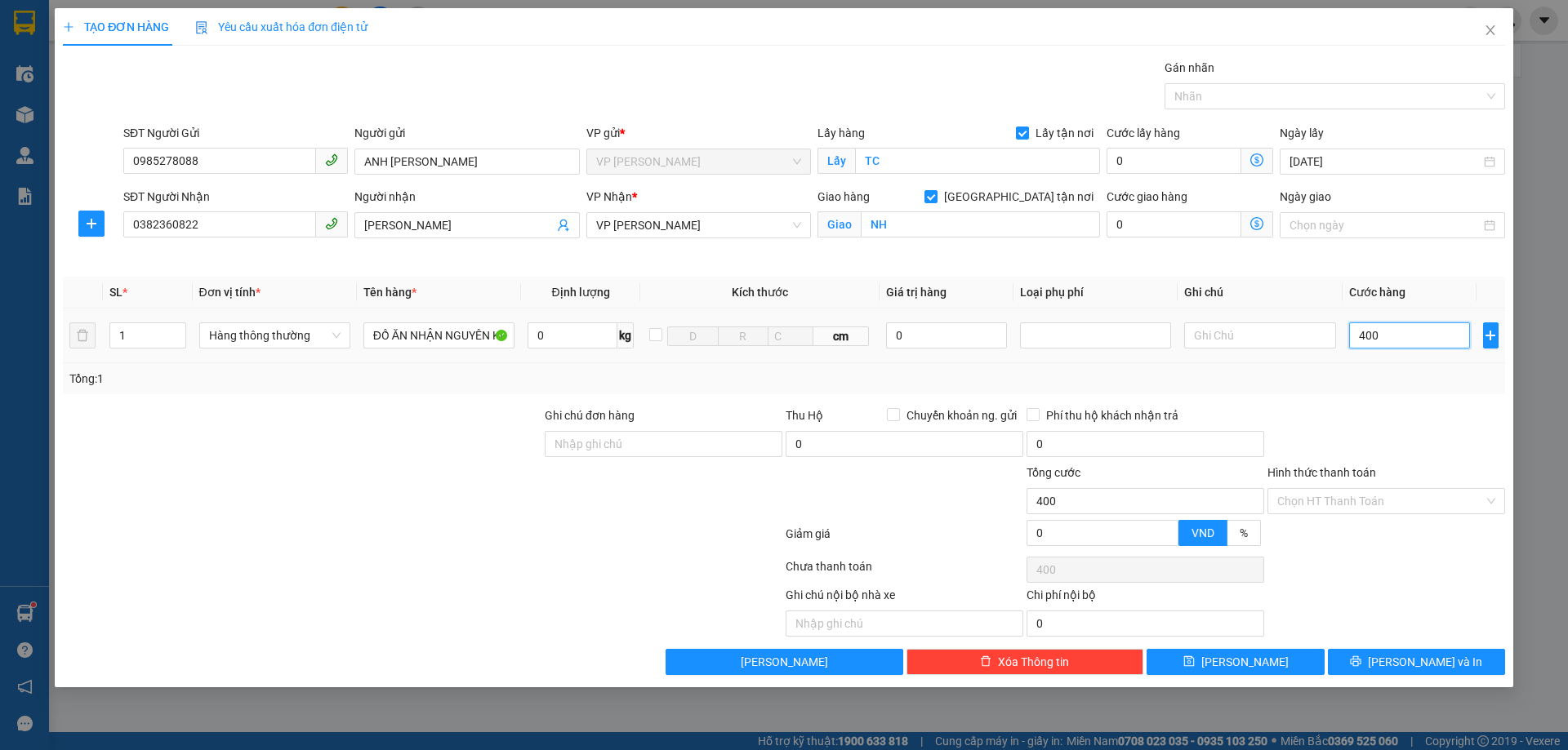
type input "4.000"
type input "40.000"
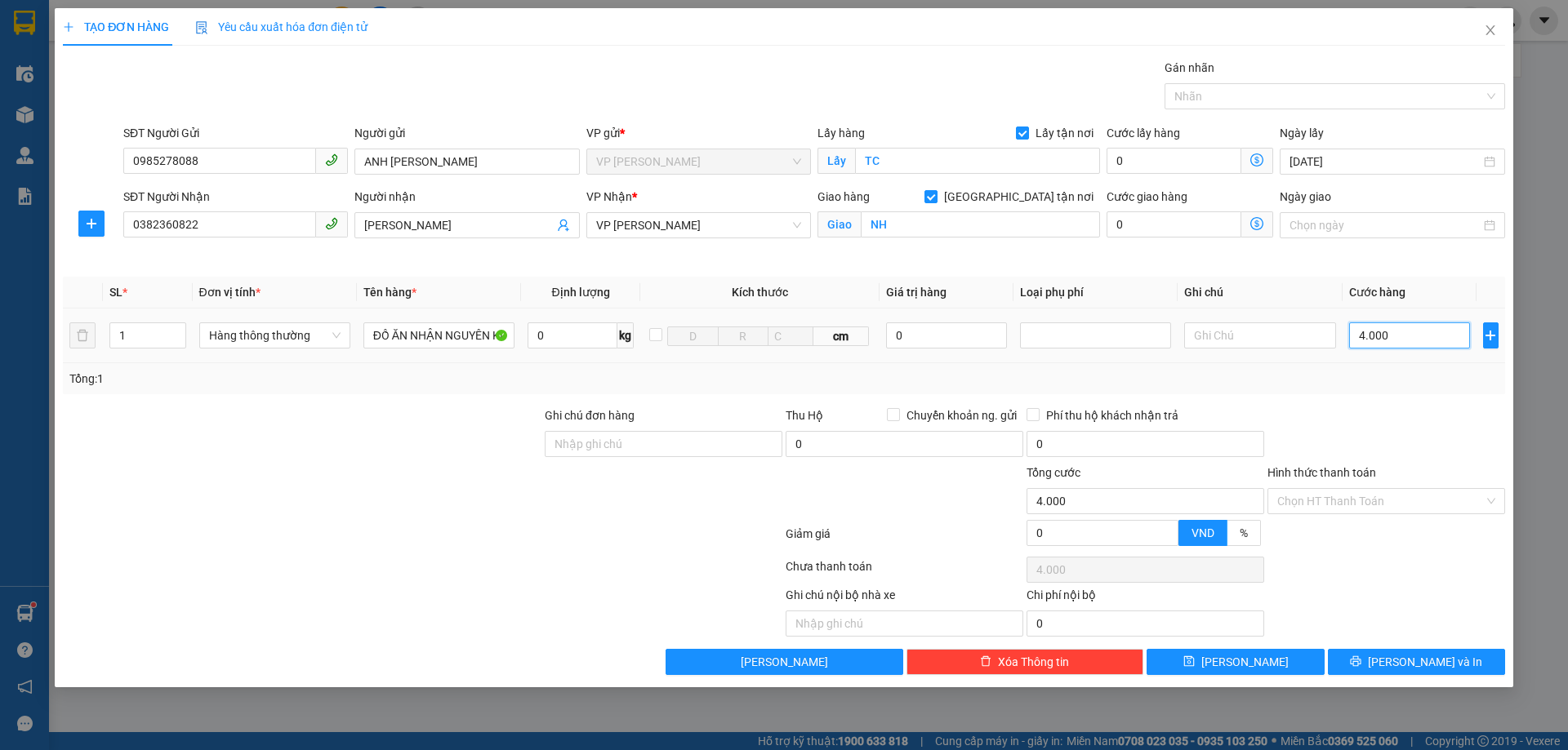
type input "40.000"
click at [1345, 498] on input "Hình thức thanh toán" at bounding box center [1379, 501] width 206 height 24
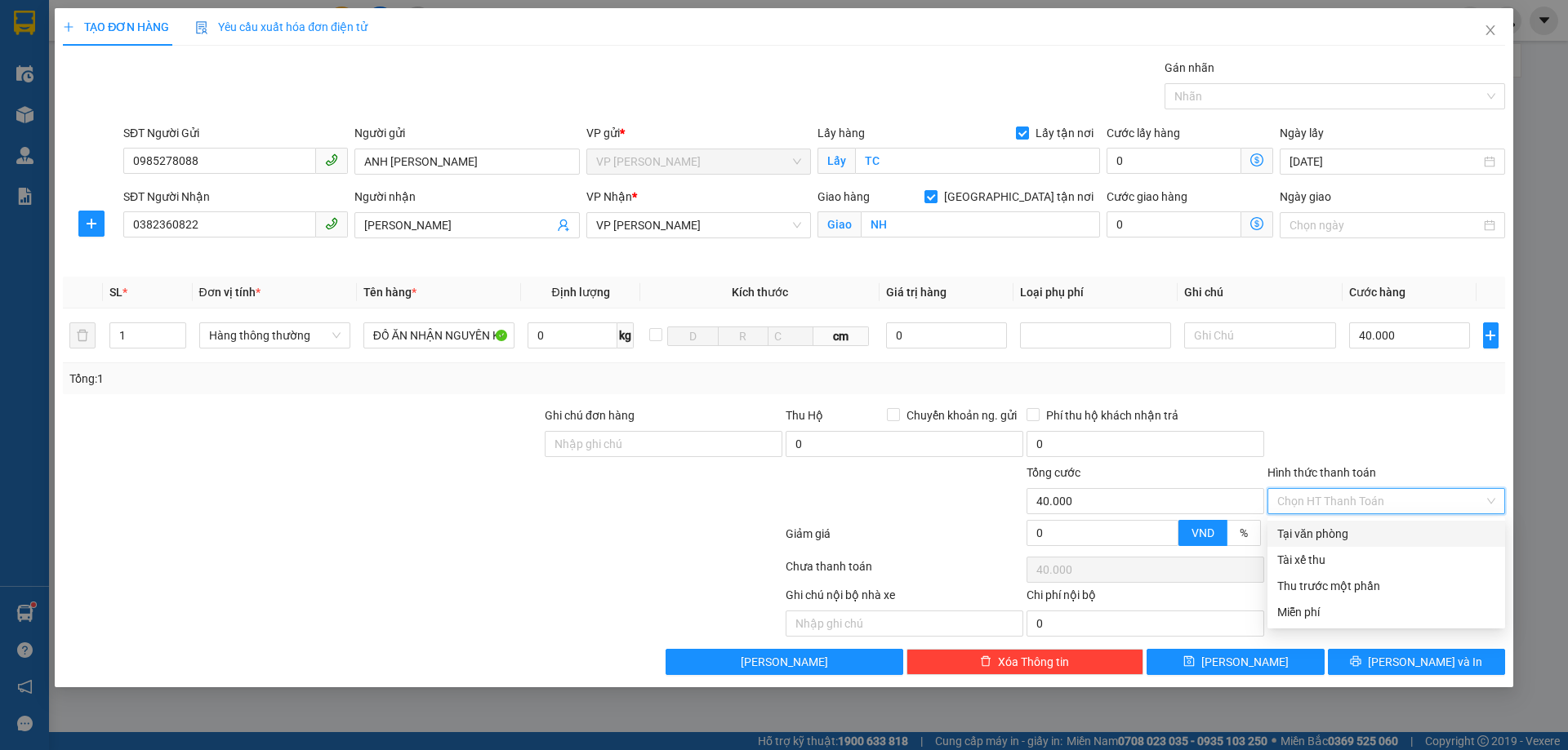
click at [1316, 532] on div "Tại văn phòng" at bounding box center [1385, 534] width 218 height 18
type input "0"
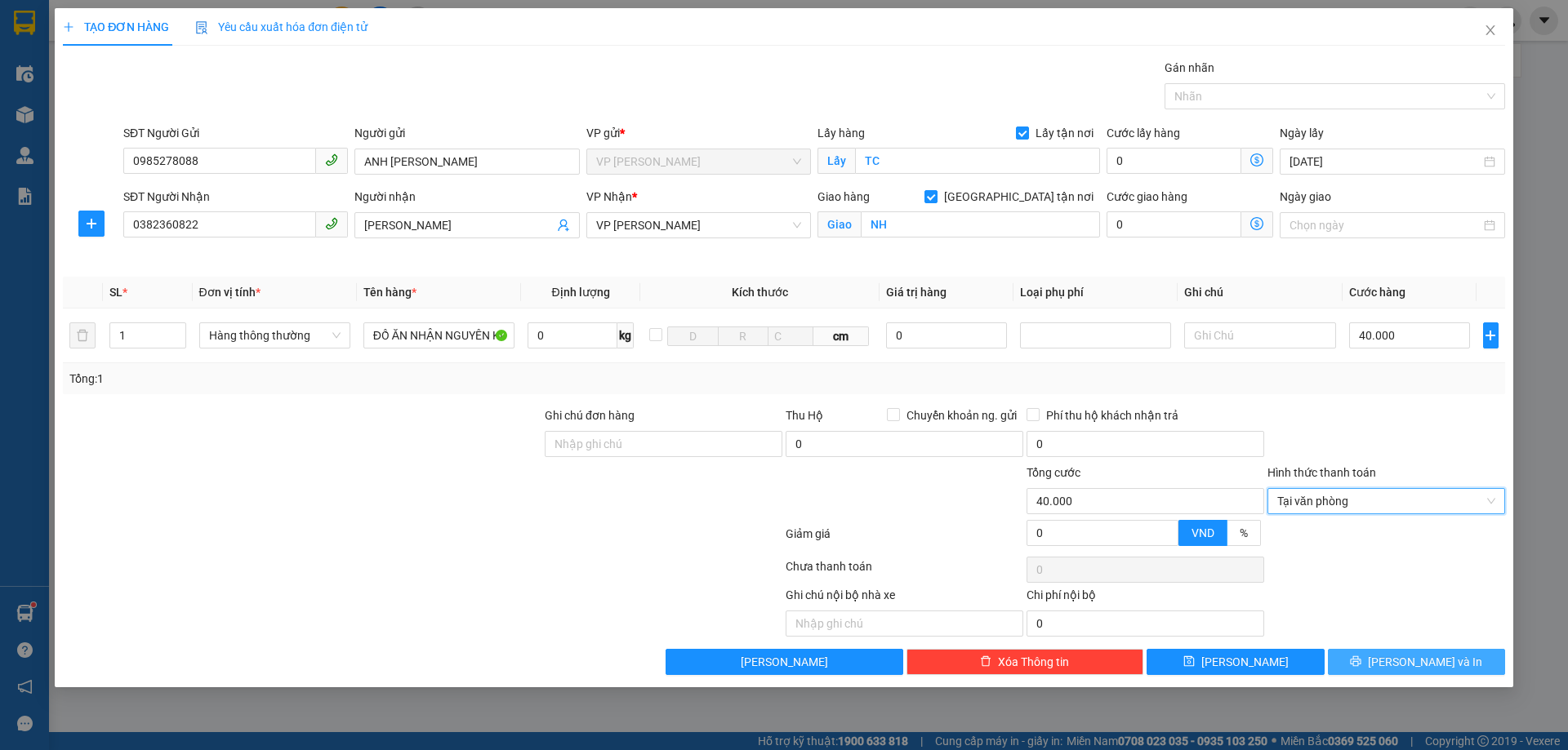
click at [1375, 669] on button "Lưu và In" at bounding box center [1415, 662] width 177 height 26
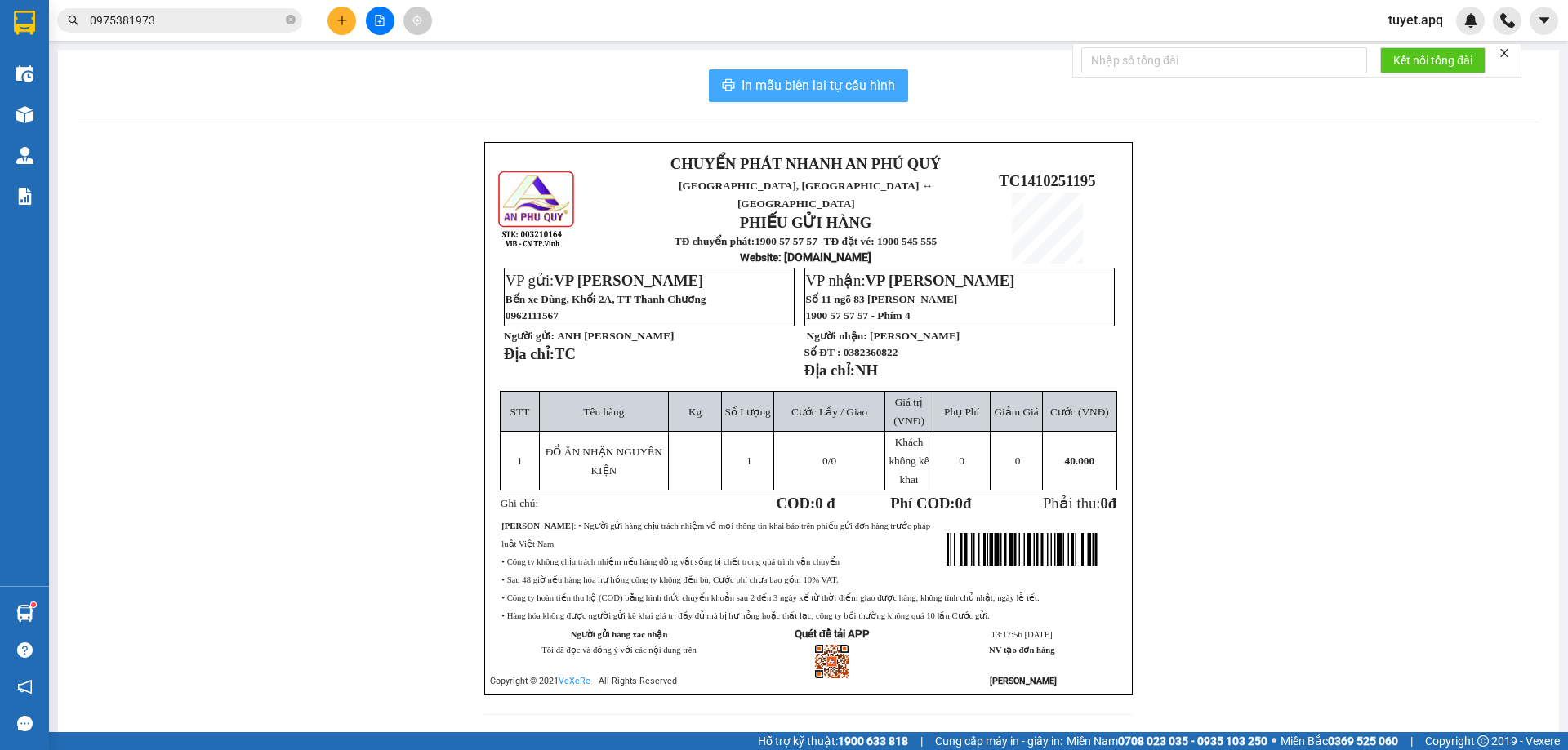
click at [834, 81] on span "In mẫu biên lai tự cấu hình" at bounding box center [818, 85] width 154 height 21
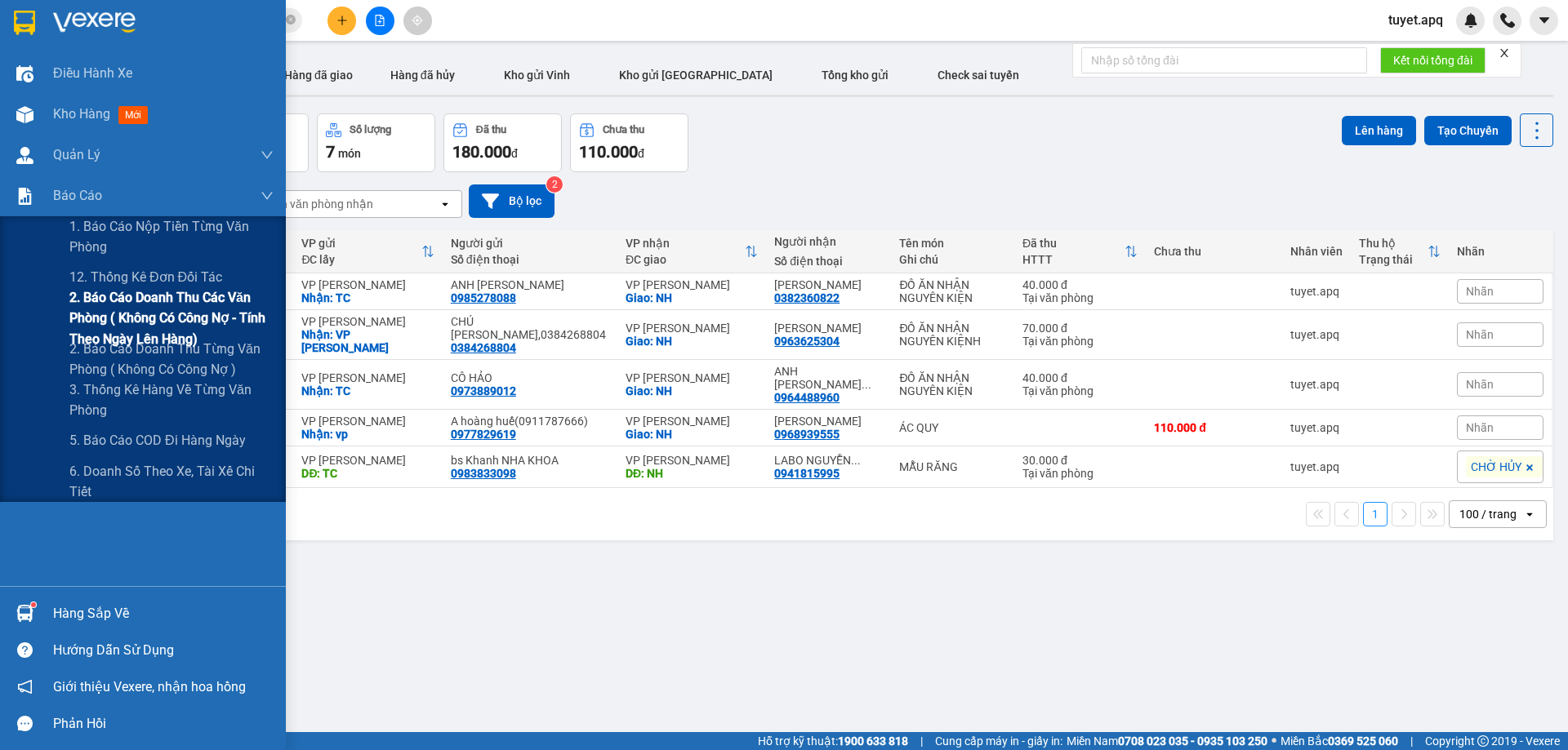
drag, startPoint x: 89, startPoint y: 183, endPoint x: 91, endPoint y: 302, distance: 119.0
click at [89, 185] on div "Báo cáo" at bounding box center [162, 196] width 220 height 41
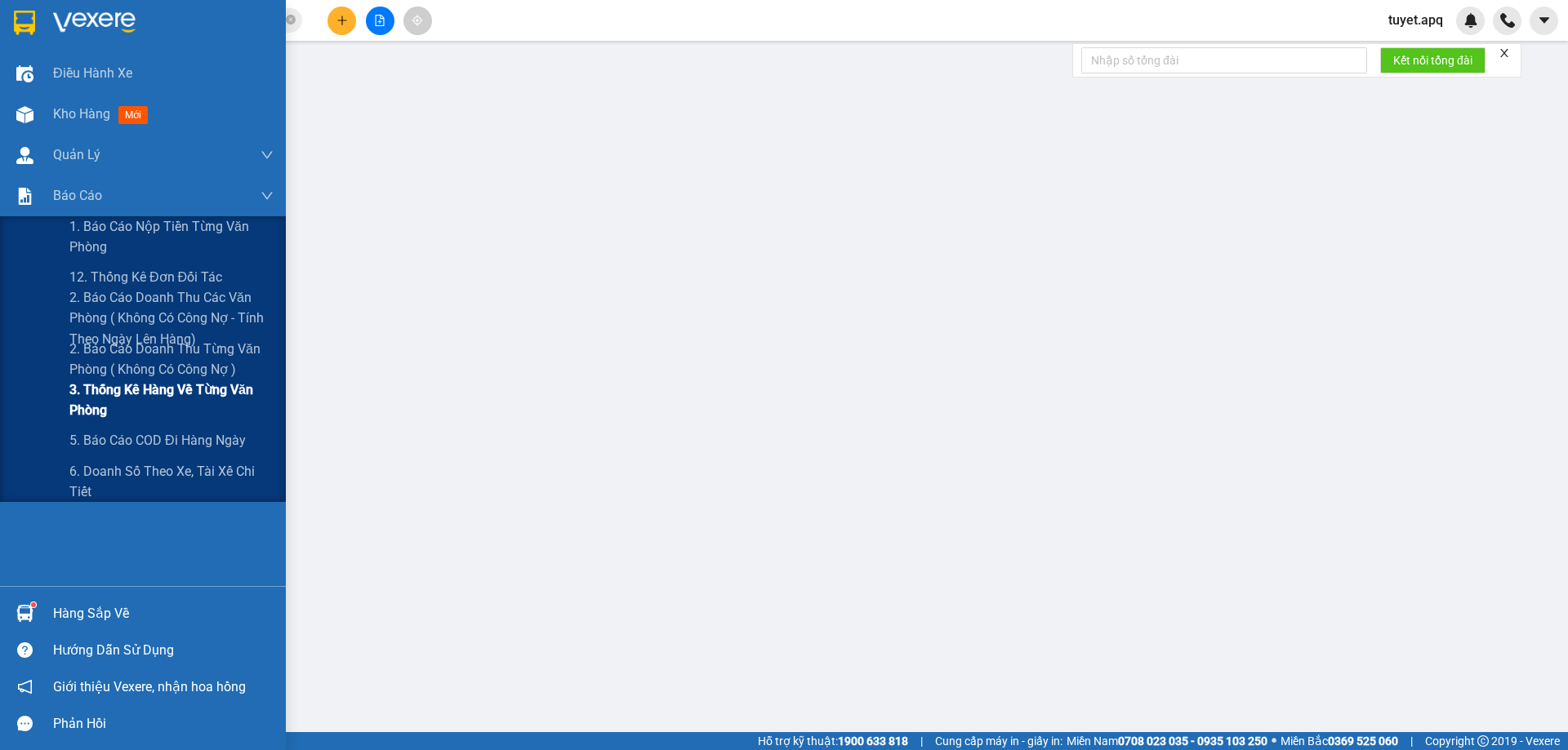
click at [113, 392] on span "3. Thống kê hàng về từng văn phòng" at bounding box center [171, 400] width 204 height 41
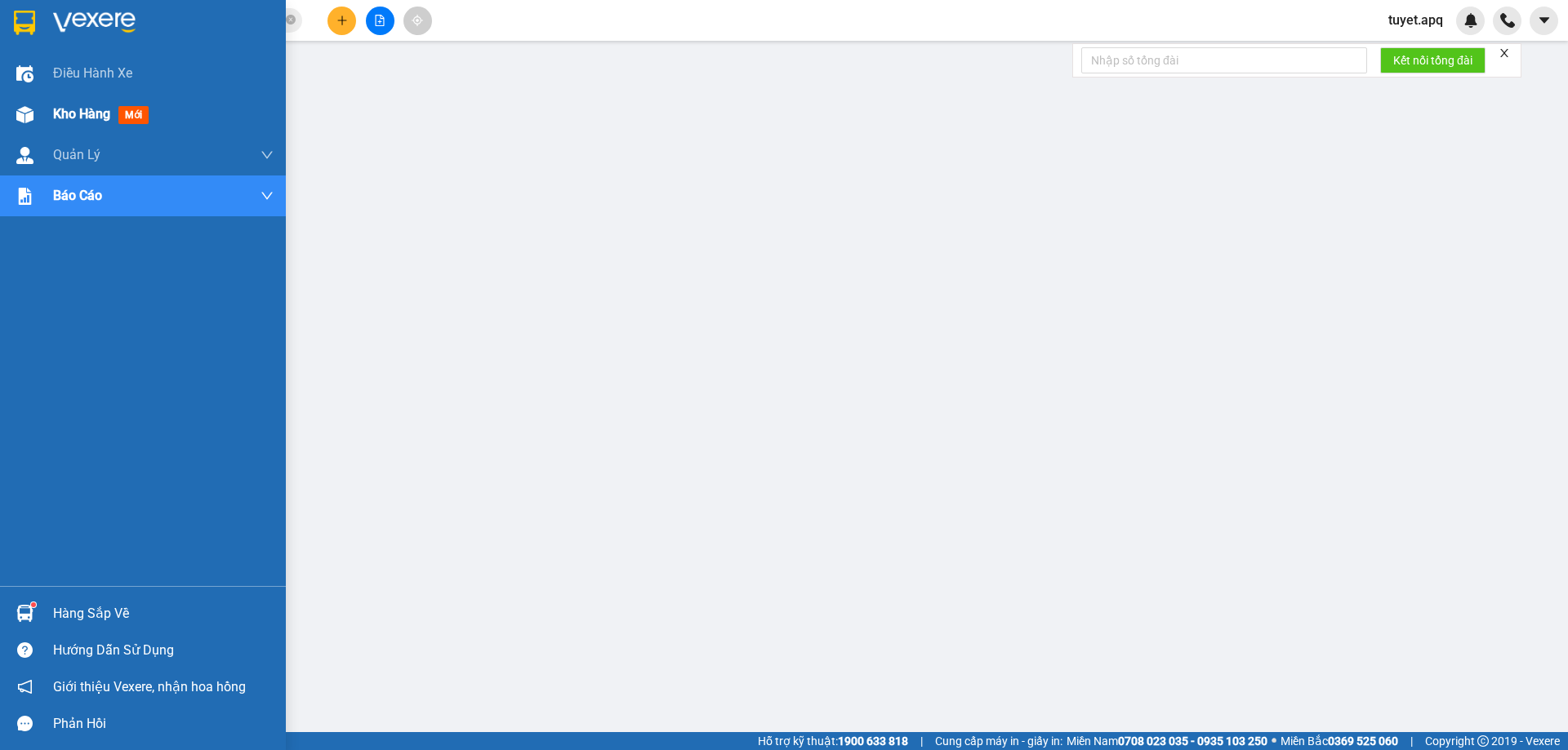
click at [34, 112] on div at bounding box center [24, 114] width 28 height 28
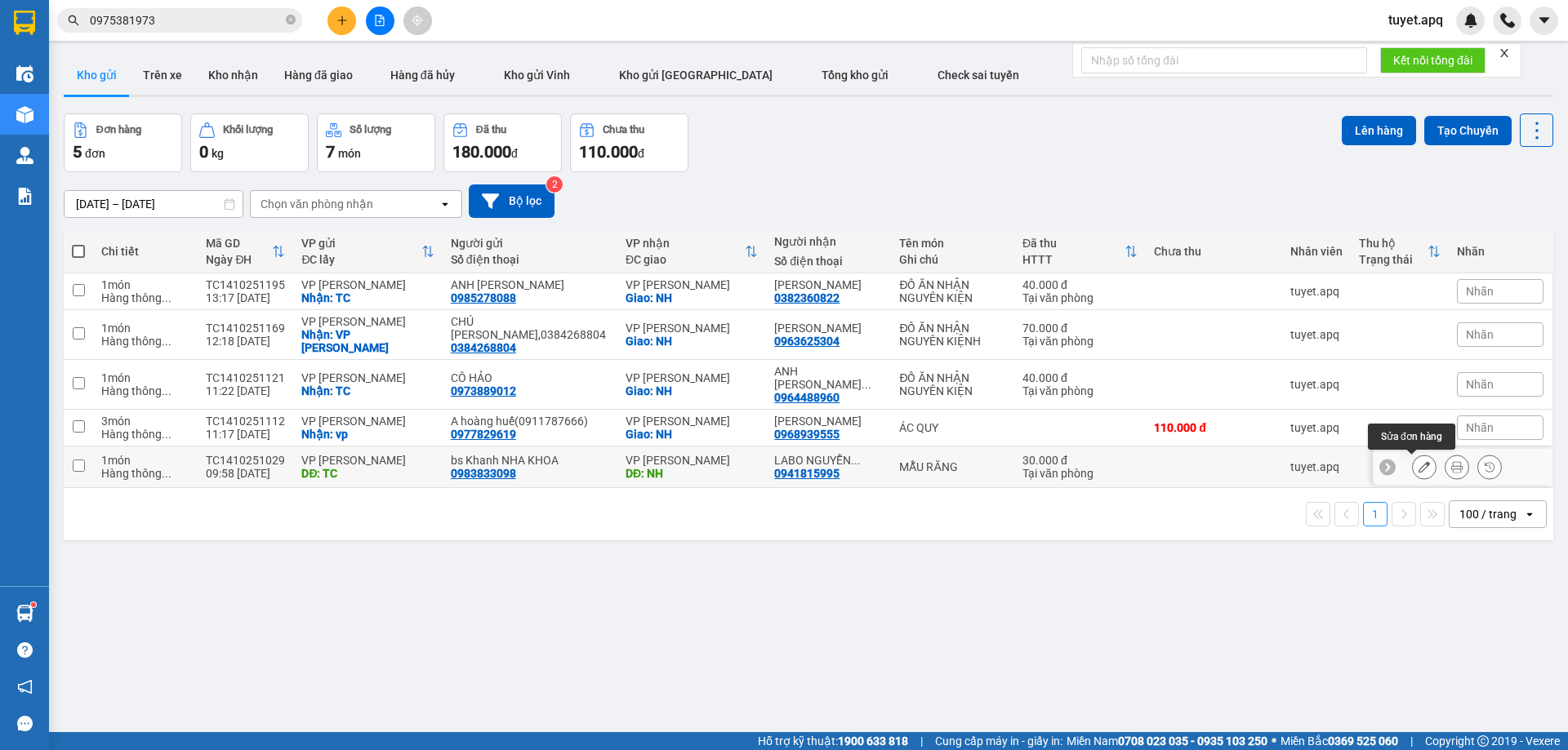
click at [1418, 463] on icon at bounding box center [1424, 467] width 12 height 12
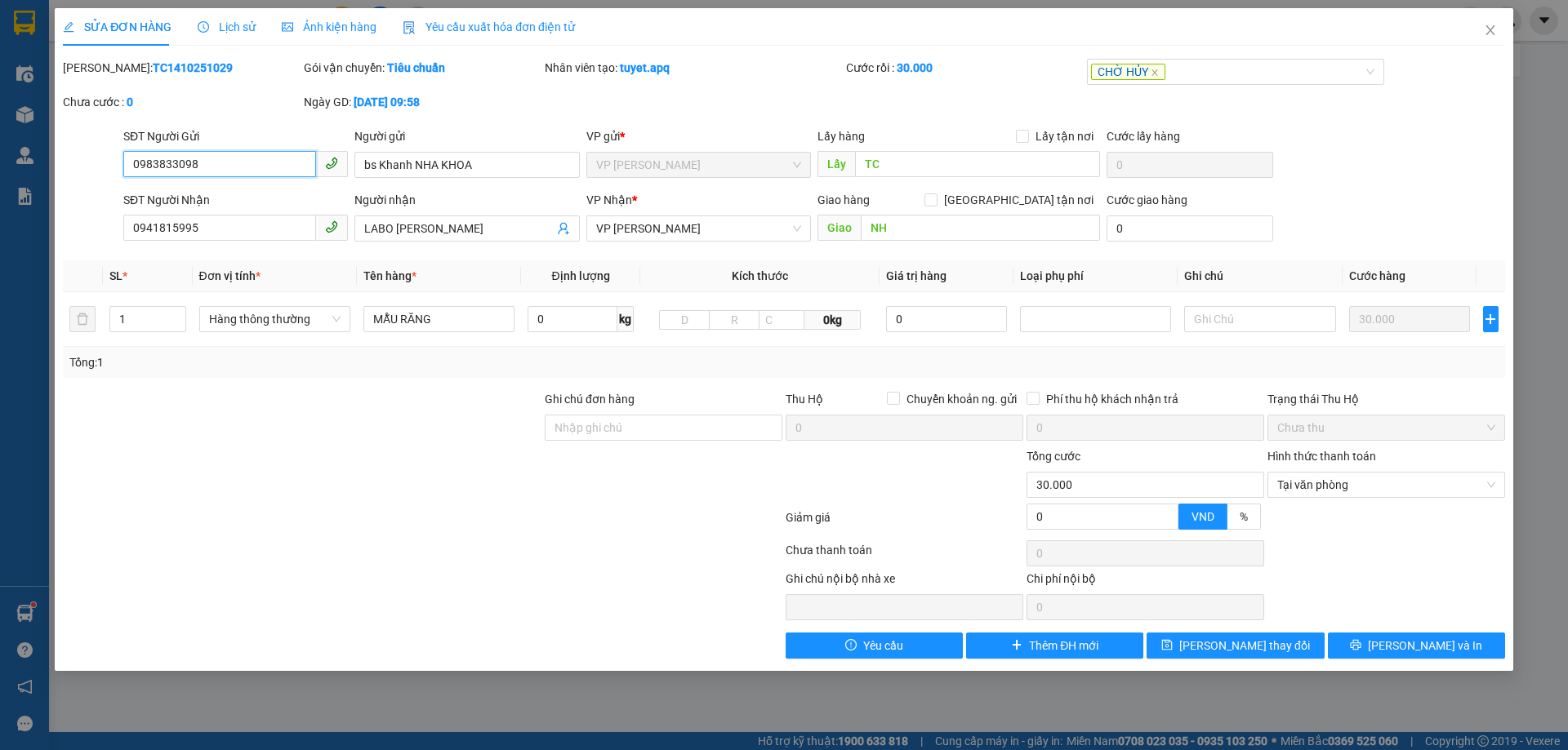
type input "0983833098"
type input "bs Khanh NHA KHOA"
type input "TC"
type input "0941815995"
type input "LABO NGUYỄN TUẤN"
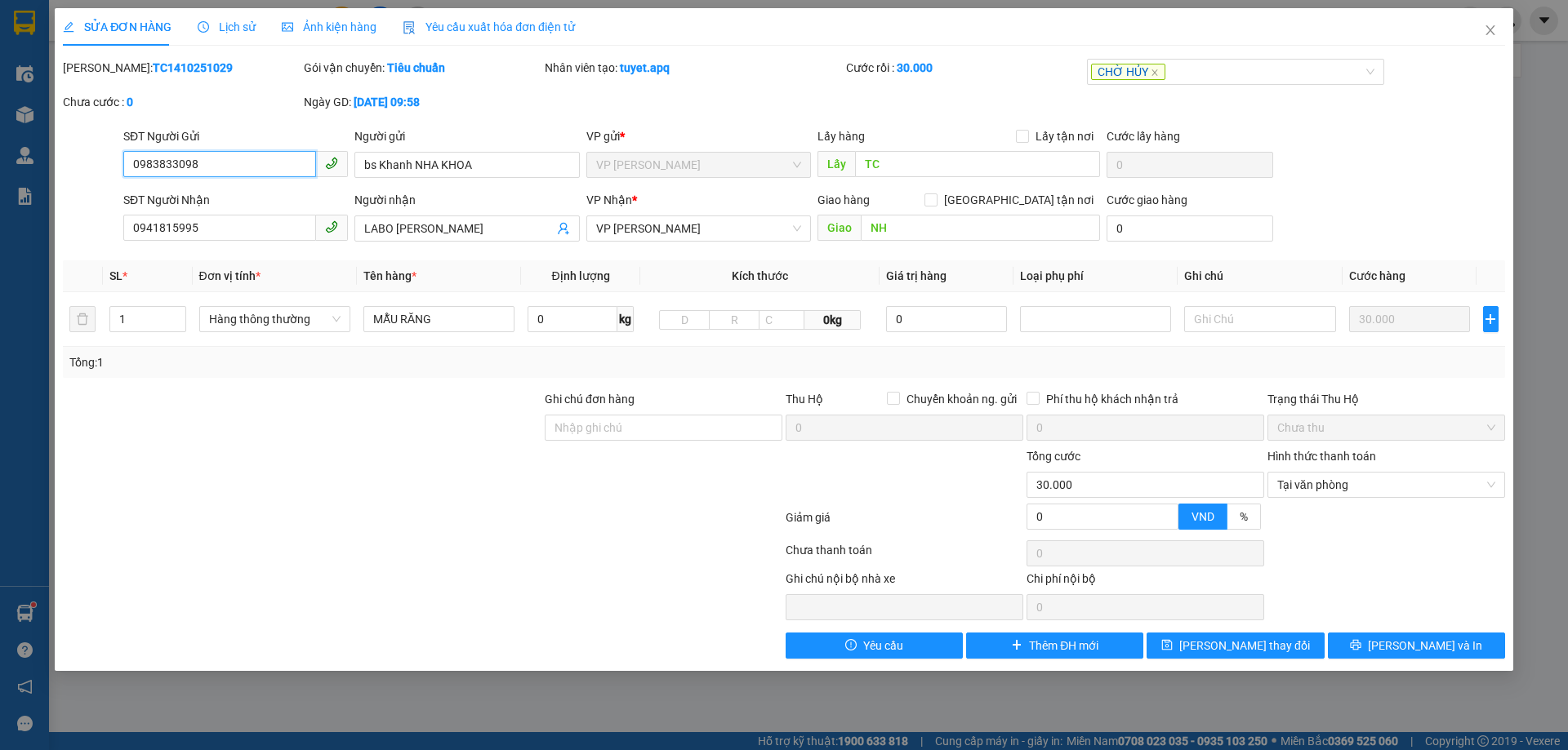
type input "NH"
type input "0"
type input "30.000"
click at [1497, 28] on span "Close" at bounding box center [1490, 30] width 46 height 46
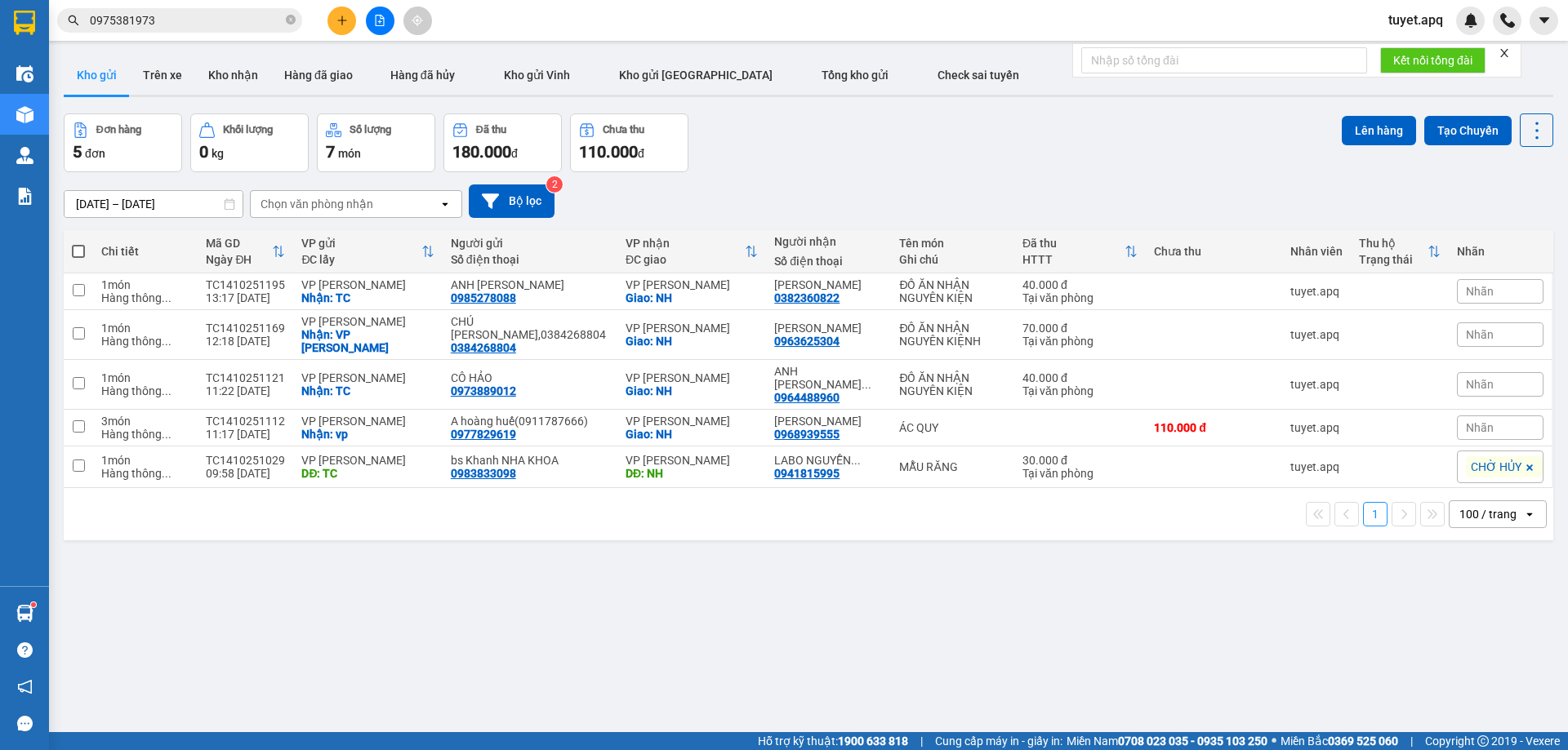
click at [1408, 22] on span "tuyet.apq" at bounding box center [1415, 20] width 81 height 21
click at [1415, 54] on span "Đăng xuất" at bounding box center [1434, 51] width 68 height 18
